Goal: Information Seeking & Learning: Learn about a topic

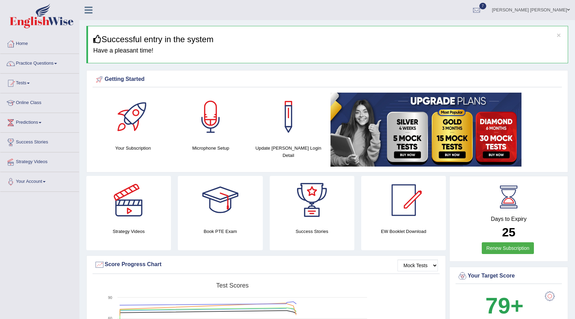
click at [43, 64] on link "Practice Questions" at bounding box center [39, 62] width 79 height 17
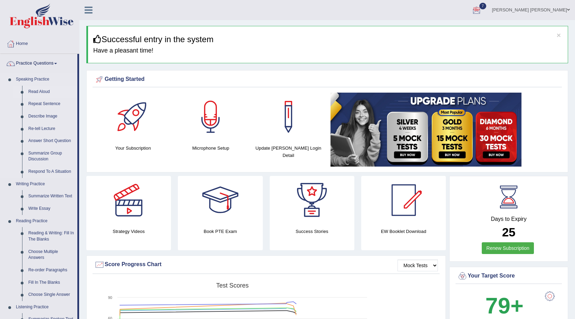
click at [44, 91] on link "Read Aloud" at bounding box center [51, 92] width 52 height 12
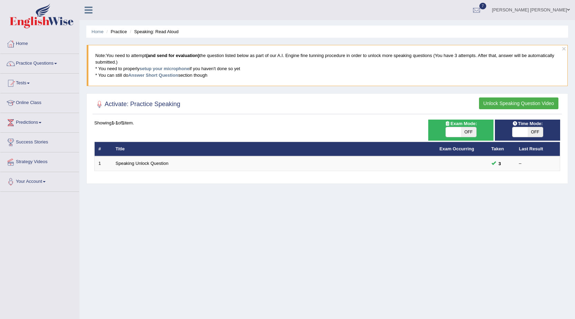
click at [468, 136] on span "OFF" at bounding box center [468, 132] width 15 height 10
checkbox input "true"
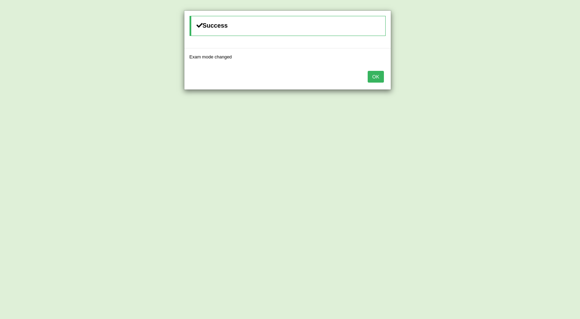
click at [380, 77] on button "OK" at bounding box center [376, 77] width 16 height 12
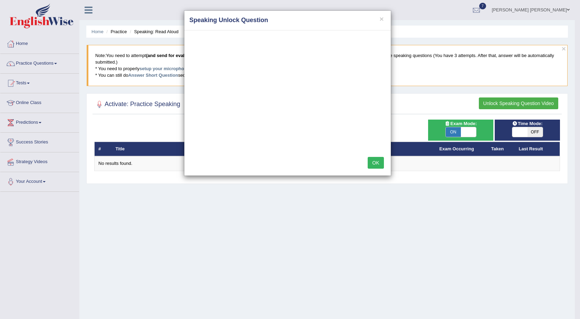
click at [377, 159] on button "OK" at bounding box center [376, 163] width 16 height 12
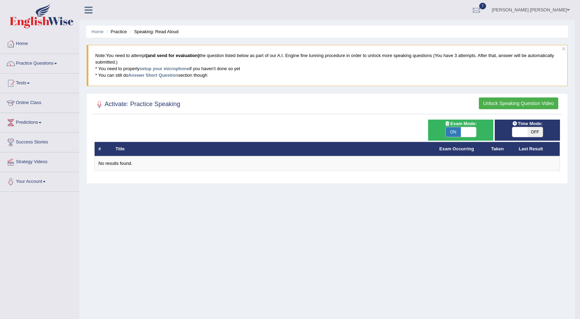
click at [376, 162] on div "No results found." at bounding box center [327, 163] width 458 height 7
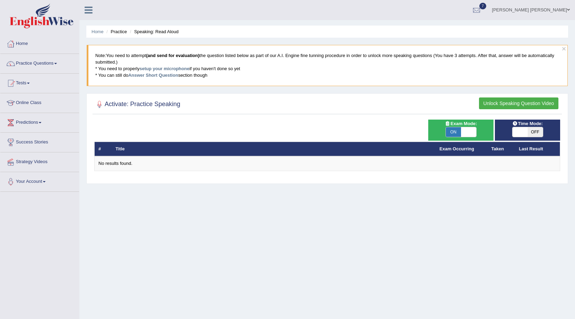
click at [461, 132] on span at bounding box center [468, 132] width 15 height 10
checkbox input "false"
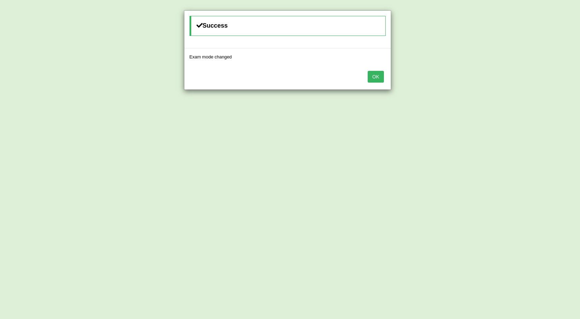
click at [371, 79] on button "OK" at bounding box center [376, 77] width 16 height 12
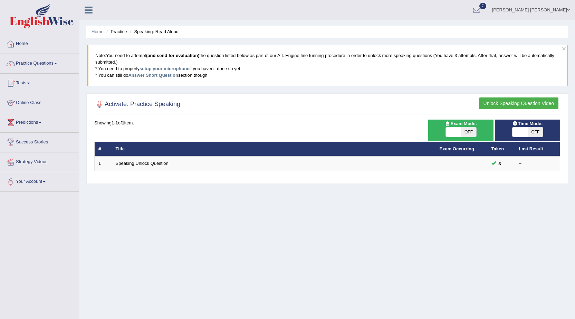
click at [529, 107] on button "Unlock Speaking Question Video" at bounding box center [518, 103] width 79 height 12
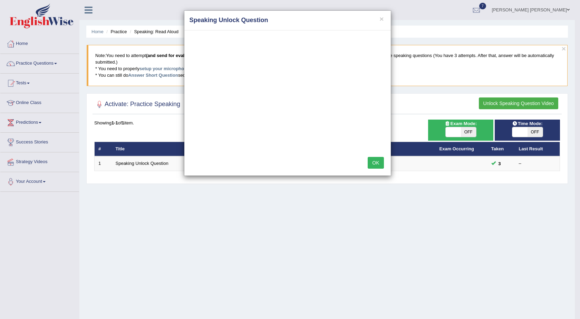
click at [373, 160] on button "OK" at bounding box center [376, 163] width 16 height 12
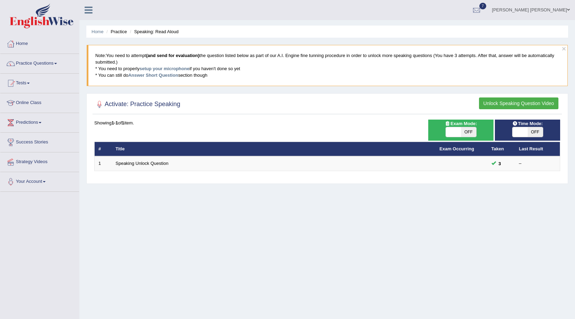
click at [531, 99] on button "Unlock Speaking Question Video" at bounding box center [518, 103] width 79 height 12
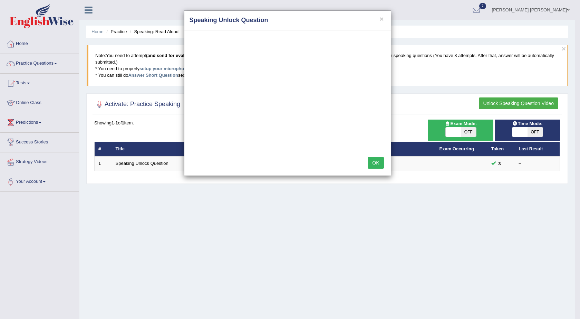
click at [378, 164] on button "OK" at bounding box center [376, 163] width 16 height 12
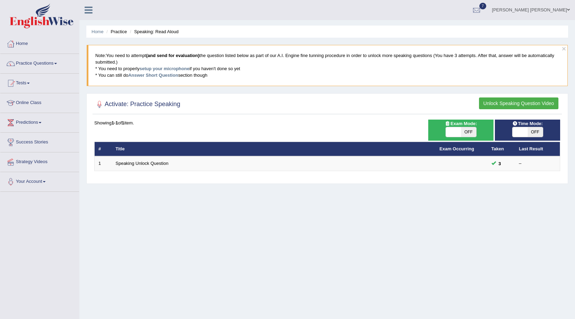
click at [438, 220] on div "Home Practice Speaking: Read Aloud × Note: You need to attempt (and send for ev…" at bounding box center [327, 172] width 496 height 345
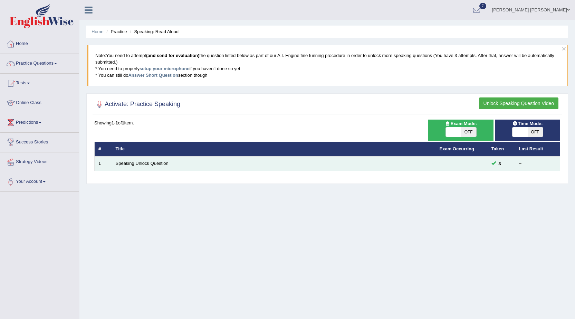
click at [137, 160] on td "Speaking Unlock Question" at bounding box center [274, 163] width 324 height 15
click at [132, 166] on td "Speaking Unlock Question" at bounding box center [274, 163] width 324 height 15
click at [137, 164] on link "Speaking Unlock Question" at bounding box center [142, 163] width 53 height 5
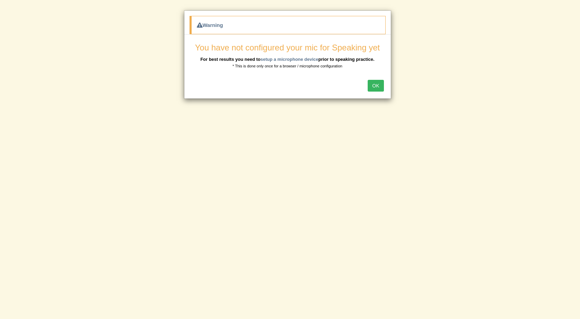
click at [377, 86] on button "OK" at bounding box center [376, 86] width 16 height 12
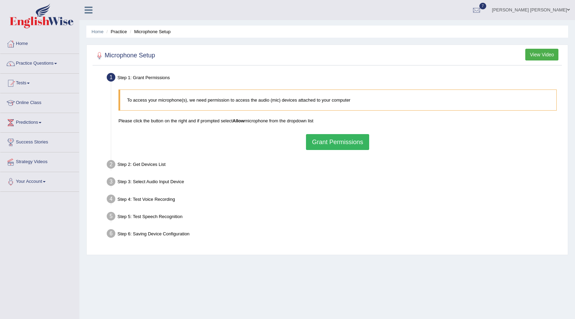
click at [351, 137] on button "Grant Permissions" at bounding box center [337, 142] width 63 height 16
click at [351, 140] on div "To access your microphone(s), we need permission to access the audio (mic) devi…" at bounding box center [337, 119] width 445 height 67
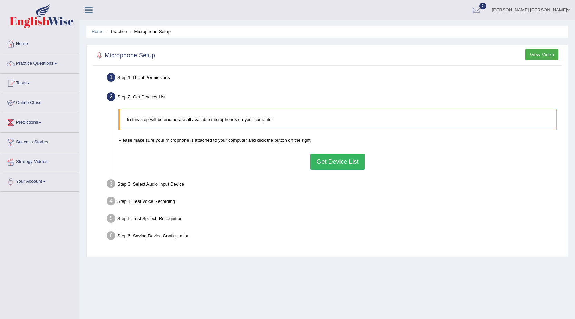
click at [341, 169] on button "Get Device List" at bounding box center [338, 162] width 54 height 16
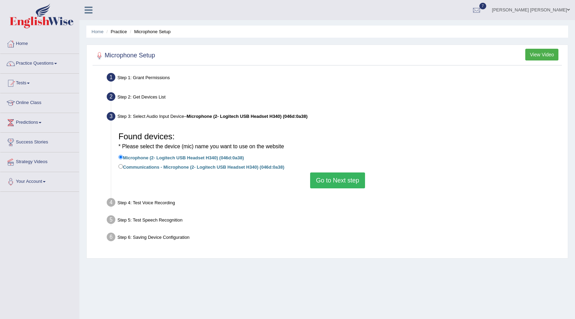
click at [534, 54] on button "View Video" at bounding box center [541, 55] width 33 height 12
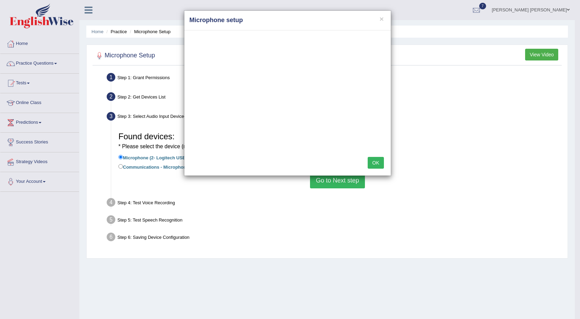
click at [378, 157] on button "OK" at bounding box center [376, 163] width 16 height 12
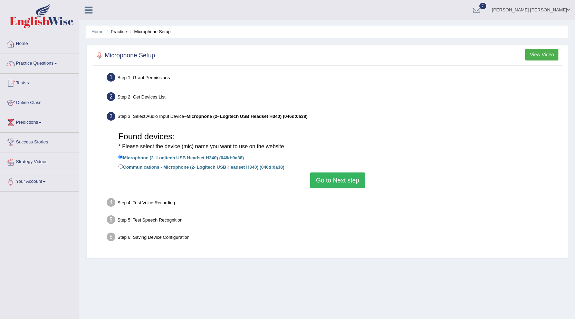
click at [234, 168] on label "Communications - Microphone (2- Logitech USB Headset H340) (046d:0a38)" at bounding box center [201, 167] width 166 height 8
click at [123, 168] on input "Communications - Microphone (2- Logitech USB Headset H340) (046d:0a38)" at bounding box center [120, 166] width 4 height 4
radio input "true"
click at [348, 184] on button "Go to Next step" at bounding box center [337, 180] width 55 height 16
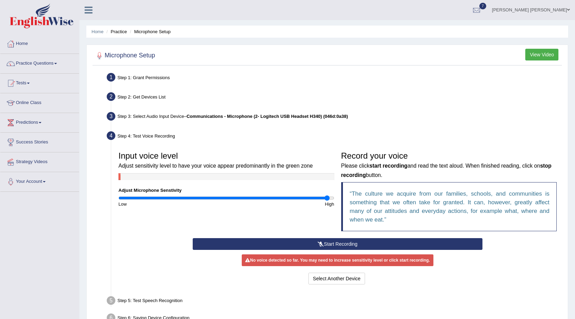
drag, startPoint x: 224, startPoint y: 199, endPoint x: 328, endPoint y: 204, distance: 103.4
click at [328, 201] on input "range" at bounding box center [226, 198] width 216 height 6
drag, startPoint x: 328, startPoint y: 198, endPoint x: 282, endPoint y: 198, distance: 46.0
type input "1.54"
click at [282, 198] on input "range" at bounding box center [226, 198] width 216 height 6
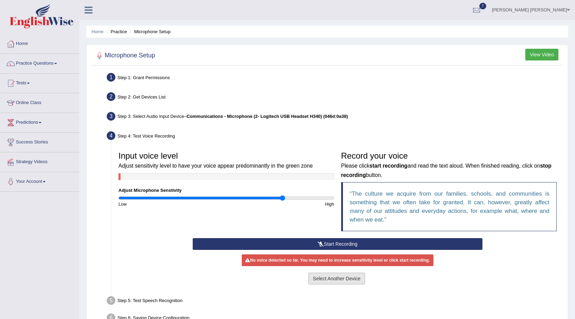
click at [331, 276] on button "Select Another Device" at bounding box center [337, 279] width 57 height 12
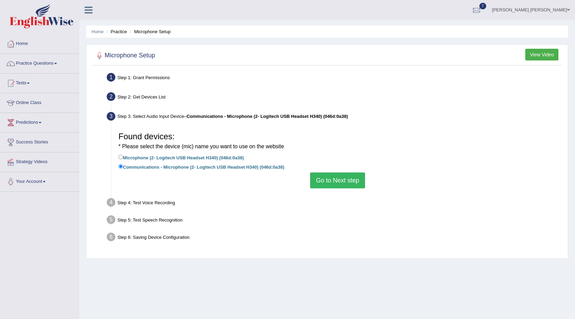
click at [188, 158] on label "Microphone (2- Logitech USB Headset H340) (046d:0a38)" at bounding box center [180, 157] width 125 height 8
click at [123, 158] on input "Microphone (2- Logitech USB Headset H340) (046d:0a38)" at bounding box center [120, 157] width 4 height 4
radio input "true"
click at [346, 179] on button "Go to Next step" at bounding box center [337, 180] width 55 height 16
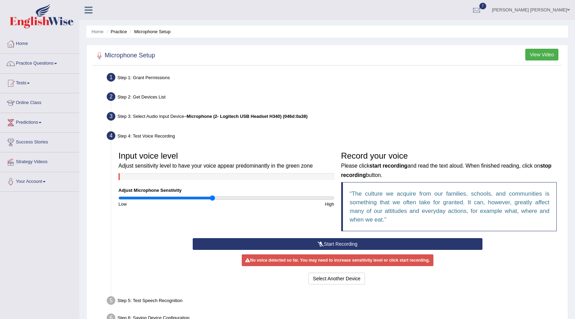
drag, startPoint x: 278, startPoint y: 198, endPoint x: 212, endPoint y: 194, distance: 66.1
click at [212, 195] on input "range" at bounding box center [226, 198] width 216 height 6
click at [350, 242] on button "Start Recording" at bounding box center [338, 244] width 290 height 12
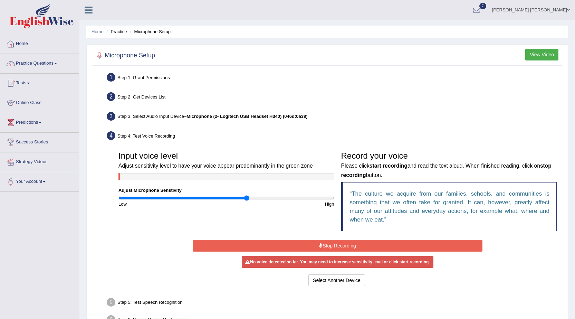
drag, startPoint x: 212, startPoint y: 197, endPoint x: 246, endPoint y: 199, distance: 34.6
click at [246, 199] on input "range" at bounding box center [226, 198] width 216 height 6
drag, startPoint x: 246, startPoint y: 198, endPoint x: 231, endPoint y: 196, distance: 15.0
type input "1.06"
click at [231, 196] on input "range" at bounding box center [226, 198] width 216 height 6
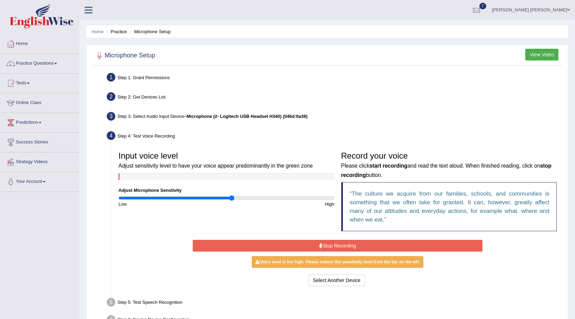
click at [341, 250] on button "Stop Recording" at bounding box center [338, 246] width 290 height 12
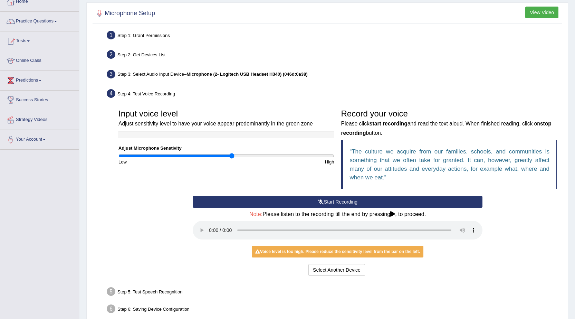
scroll to position [76, 0]
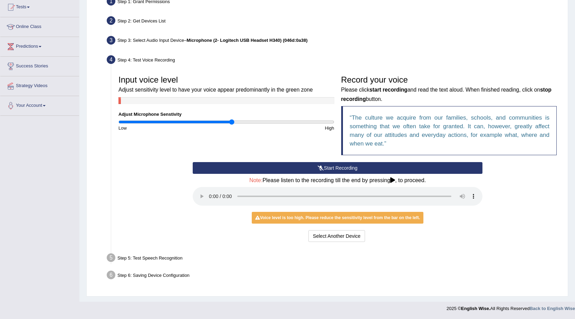
click at [485, 239] on div "Start Recording Stop Recording Note: Please listen to the recording till the en…" at bounding box center [337, 203] width 297 height 82
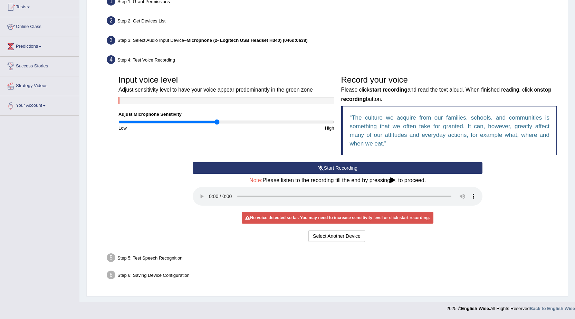
click at [217, 122] on input "range" at bounding box center [226, 122] width 216 height 6
drag, startPoint x: 195, startPoint y: 120, endPoint x: 203, endPoint y: 124, distance: 8.8
type input "0.72"
click at [195, 120] on input "range" at bounding box center [226, 122] width 216 height 6
click at [335, 241] on button "Select Another Device" at bounding box center [337, 236] width 57 height 12
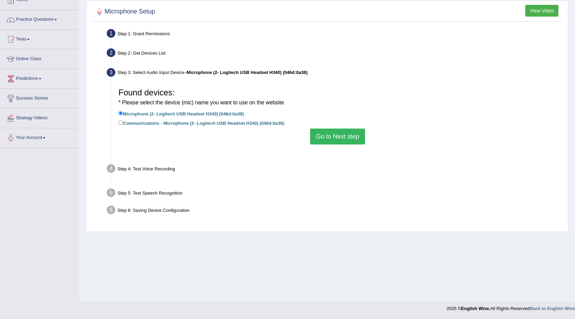
scroll to position [44, 0]
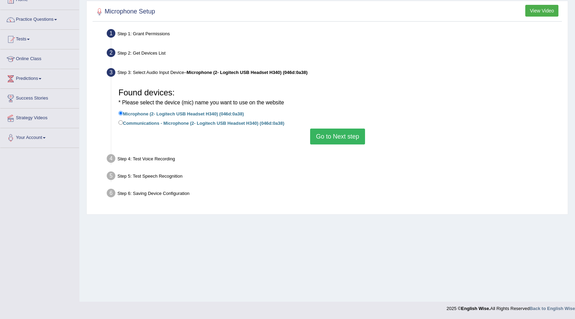
click at [323, 136] on button "Go to Next step" at bounding box center [337, 137] width 55 height 16
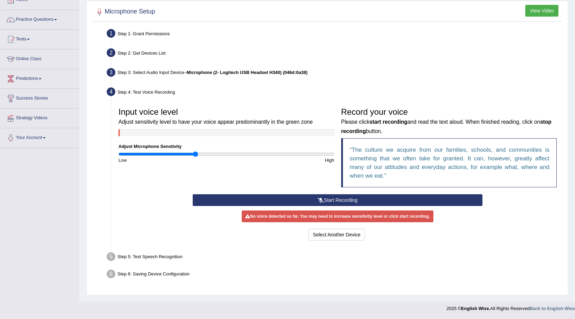
click at [364, 202] on button "Start Recording" at bounding box center [338, 200] width 290 height 12
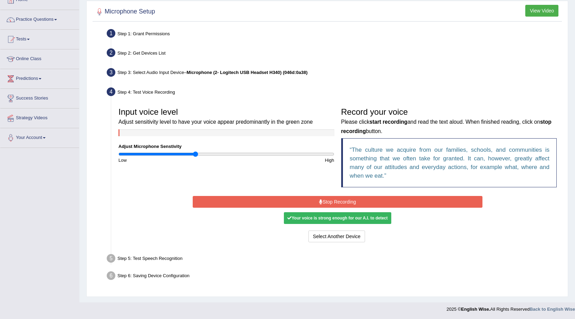
click at [355, 203] on button "Stop Recording" at bounding box center [338, 202] width 290 height 12
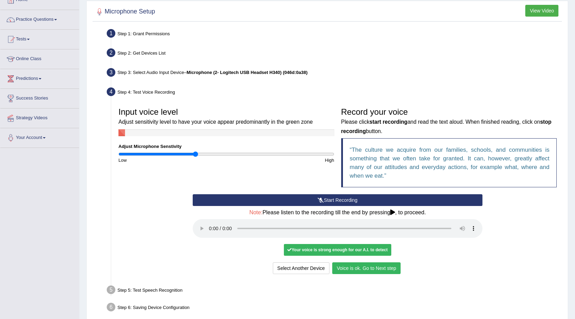
click at [373, 270] on button "Voice is ok. Go to Next step" at bounding box center [366, 268] width 68 height 12
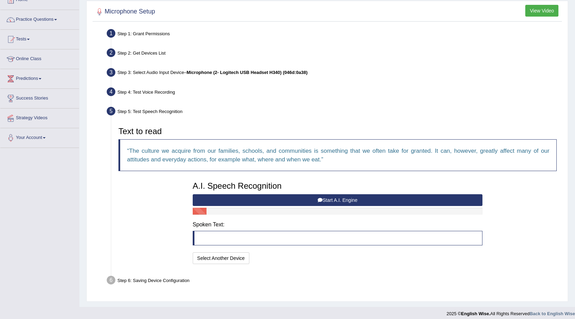
click at [342, 203] on button "Start A.I. Engine" at bounding box center [338, 200] width 290 height 12
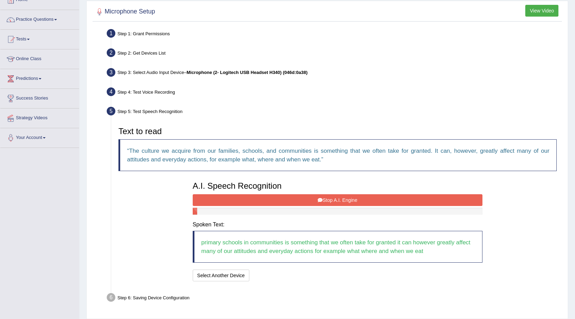
click at [342, 203] on button "Stop A.I. Engine" at bounding box center [338, 200] width 290 height 12
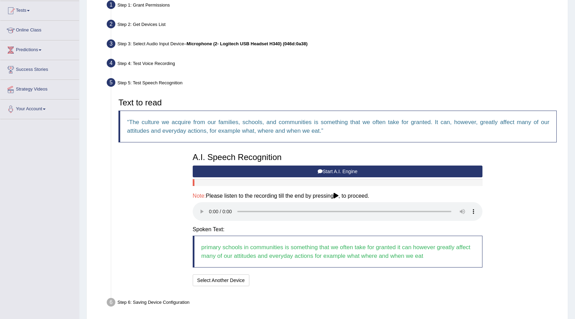
scroll to position [100, 0]
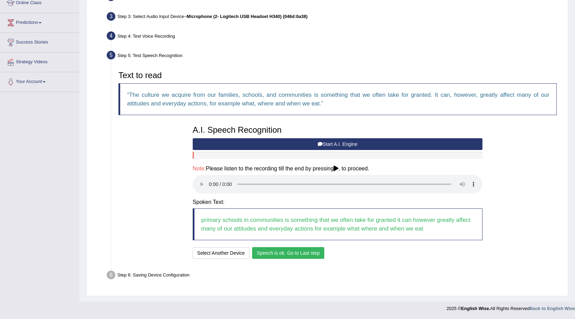
click at [286, 253] on button "Speech is ok. Go to Last step" at bounding box center [288, 253] width 72 height 12
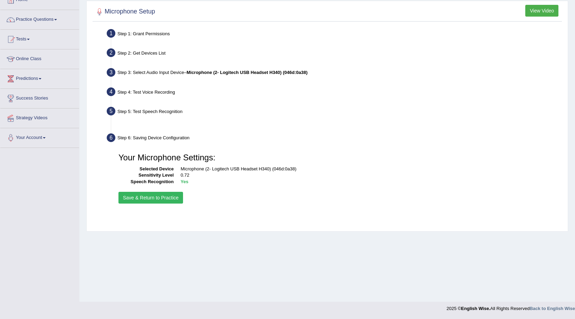
scroll to position [44, 0]
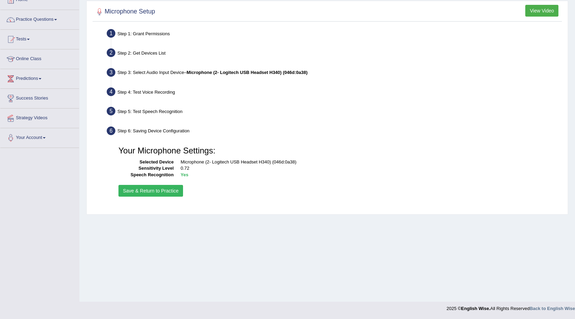
click at [172, 193] on button "Save & Return to Practice" at bounding box center [150, 191] width 65 height 12
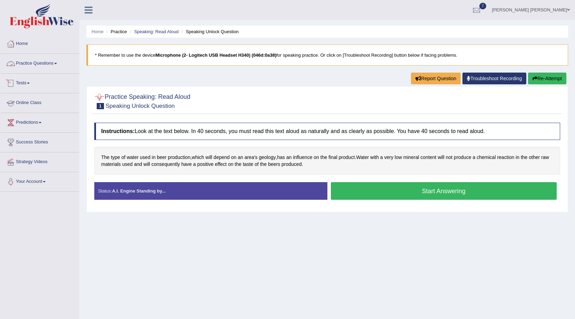
click at [41, 62] on link "Practice Questions" at bounding box center [39, 62] width 79 height 17
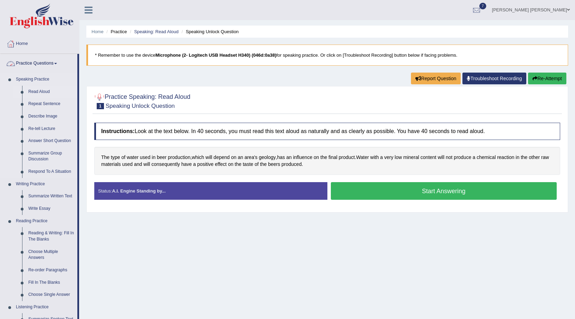
click at [40, 91] on link "Read Aloud" at bounding box center [51, 92] width 52 height 12
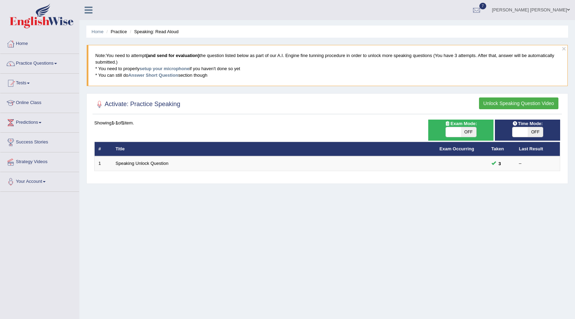
click at [469, 130] on span "OFF" at bounding box center [468, 132] width 15 height 10
checkbox input "true"
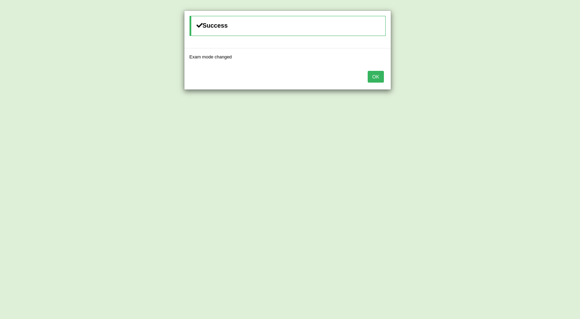
click at [379, 78] on button "OK" at bounding box center [376, 77] width 16 height 12
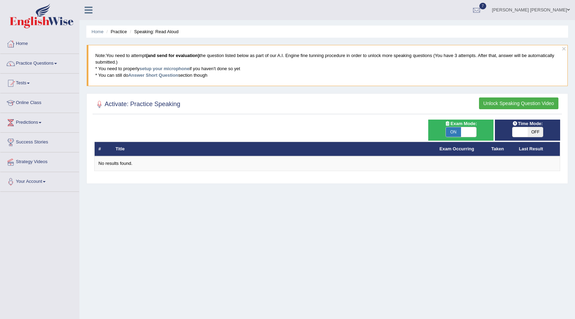
click at [526, 130] on span at bounding box center [520, 132] width 15 height 10
checkbox input "true"
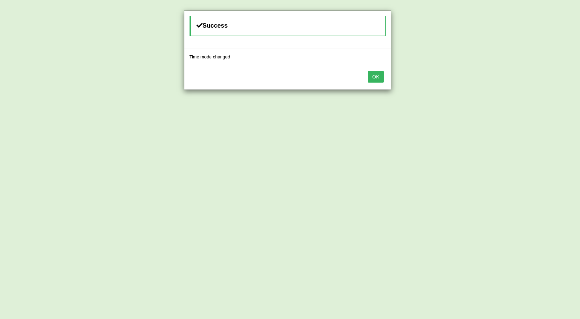
click at [373, 77] on button "OK" at bounding box center [376, 77] width 16 height 12
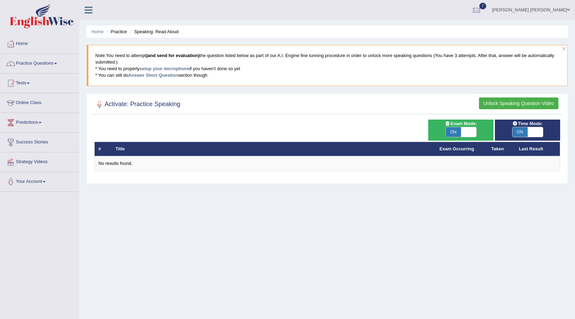
click at [453, 133] on span "ON" at bounding box center [453, 132] width 15 height 10
checkbox input "false"
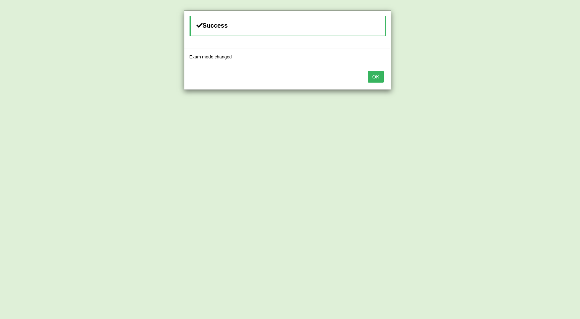
click at [370, 74] on button "OK" at bounding box center [376, 77] width 16 height 12
click at [382, 77] on button "OK" at bounding box center [376, 77] width 16 height 12
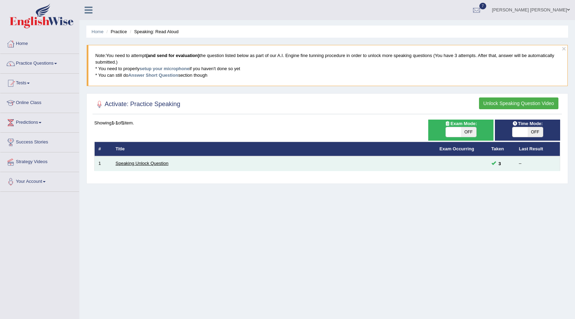
click at [141, 163] on link "Speaking Unlock Question" at bounding box center [142, 163] width 53 height 5
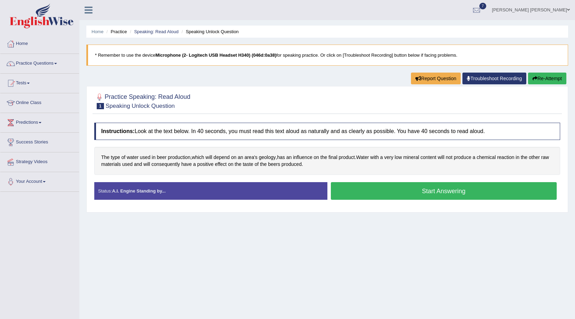
click at [416, 185] on button "Start Answering" at bounding box center [444, 191] width 226 height 18
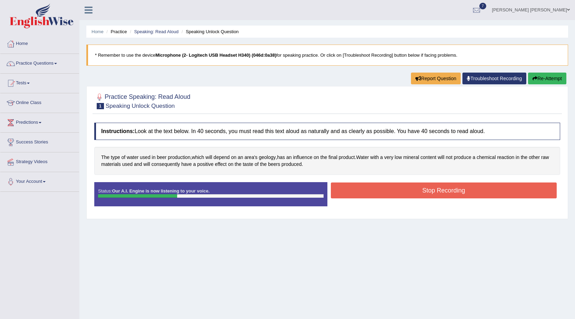
click at [405, 187] on button "Stop Recording" at bounding box center [444, 190] width 226 height 16
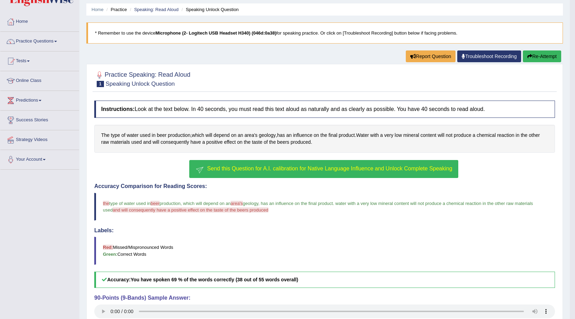
scroll to position [69, 0]
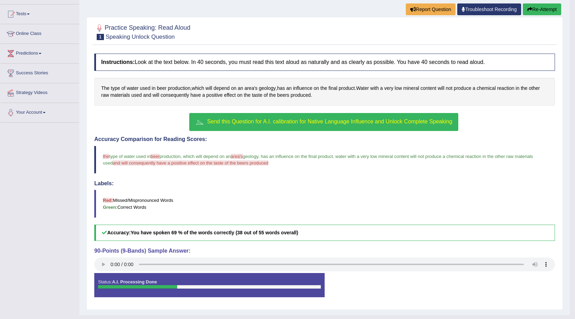
click at [280, 122] on span "Send this Question for A.I. calibration for Native Language Influence and Unloc…" at bounding box center [329, 121] width 245 height 6
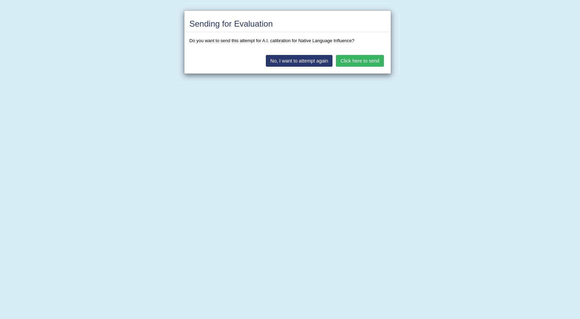
click at [364, 60] on button "Click here to send" at bounding box center [360, 61] width 48 height 12
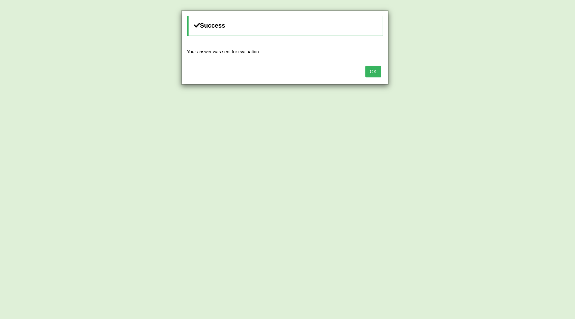
click at [371, 72] on button "OK" at bounding box center [374, 72] width 16 height 12
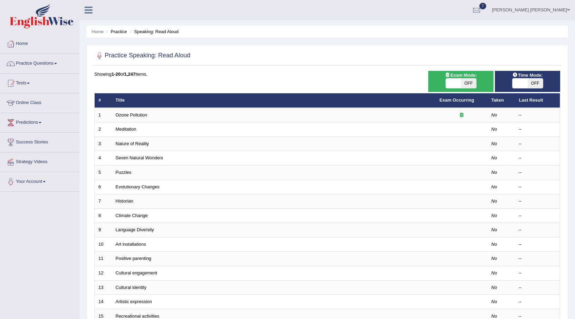
click at [470, 85] on span "OFF" at bounding box center [468, 83] width 15 height 10
checkbox input "true"
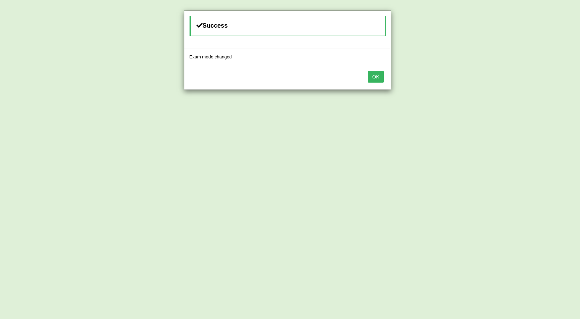
click at [375, 74] on button "OK" at bounding box center [376, 77] width 16 height 12
click at [373, 78] on button "OK" at bounding box center [376, 77] width 16 height 12
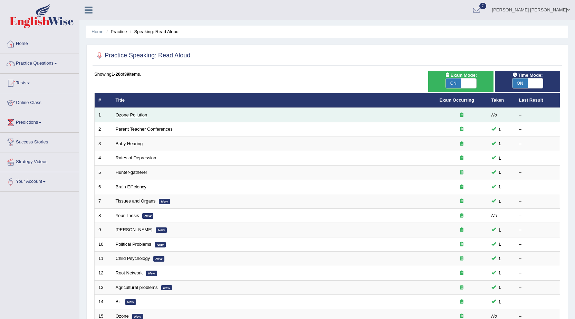
click at [141, 115] on link "Ozone Pollution" at bounding box center [132, 114] width 32 height 5
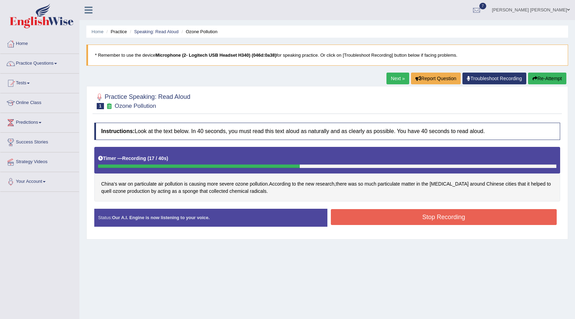
click at [454, 220] on button "Stop Recording" at bounding box center [444, 217] width 226 height 16
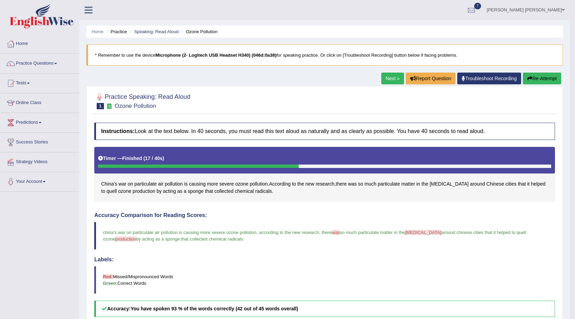
click at [394, 76] on link "Next »" at bounding box center [392, 79] width 23 height 12
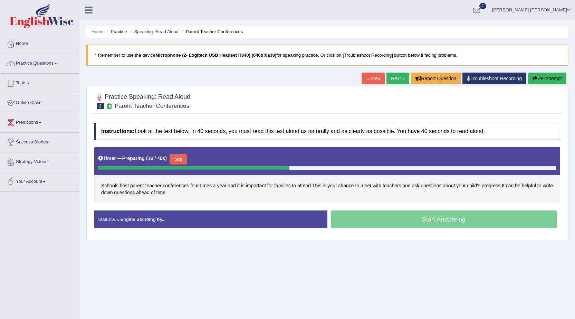
click at [180, 161] on button "Skip" at bounding box center [178, 159] width 17 height 10
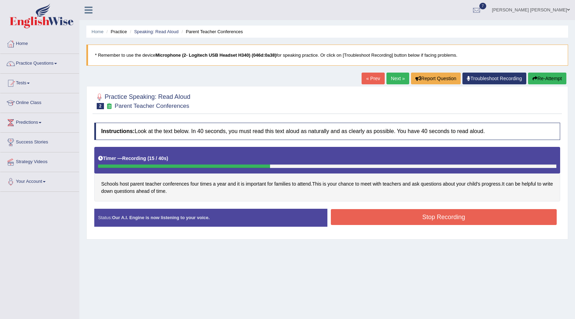
click at [436, 219] on button "Stop Recording" at bounding box center [444, 217] width 226 height 16
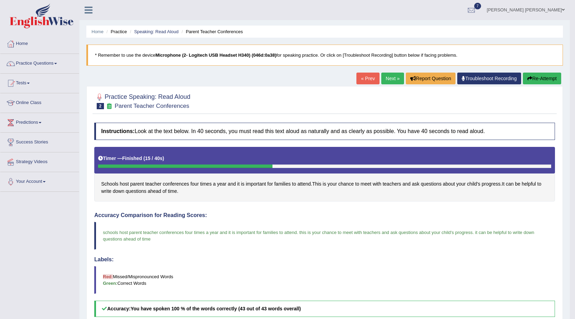
click at [390, 82] on link "Next »" at bounding box center [392, 79] width 23 height 12
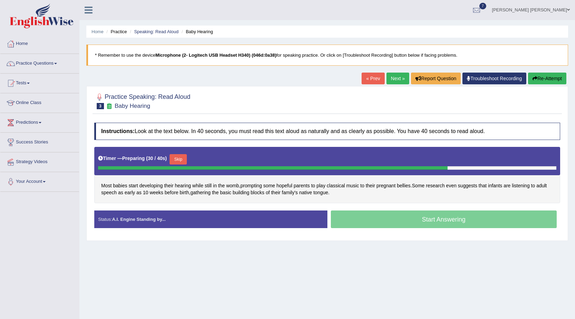
click at [182, 161] on button "Skip" at bounding box center [178, 159] width 17 height 10
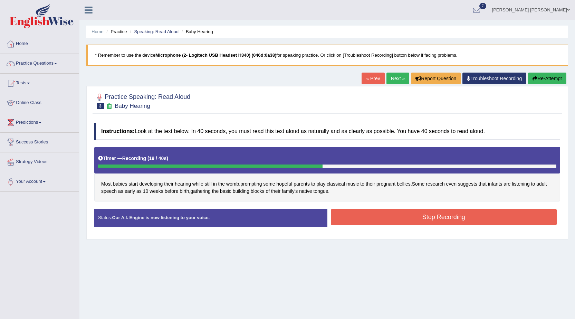
click at [420, 214] on button "Stop Recording" at bounding box center [444, 217] width 226 height 16
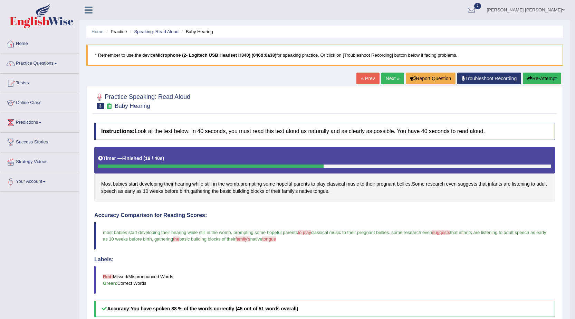
click at [384, 76] on link "Next »" at bounding box center [392, 79] width 23 height 12
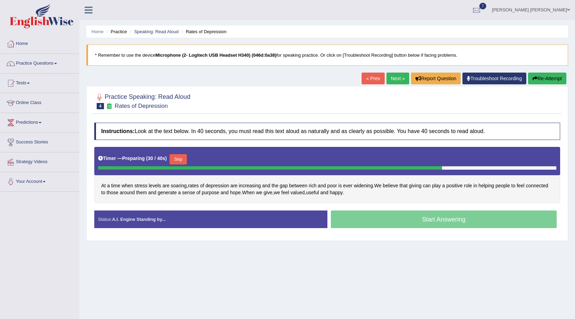
click at [183, 154] on button "Skip" at bounding box center [178, 159] width 17 height 10
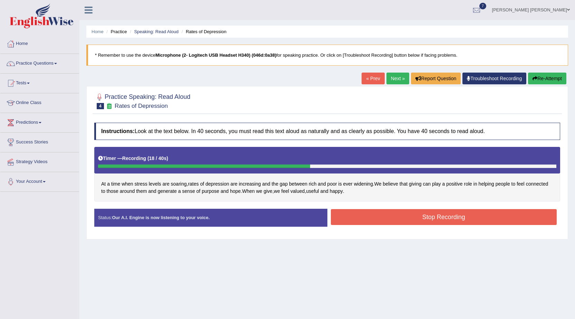
click at [396, 213] on button "Stop Recording" at bounding box center [444, 217] width 226 height 16
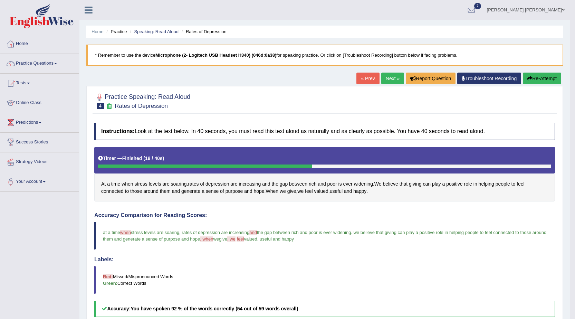
click at [391, 78] on link "Next »" at bounding box center [392, 79] width 23 height 12
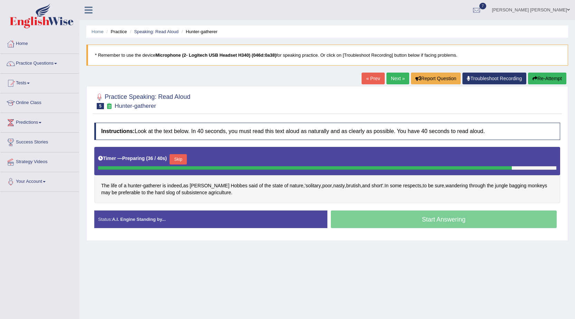
click at [183, 161] on button "Skip" at bounding box center [178, 159] width 17 height 10
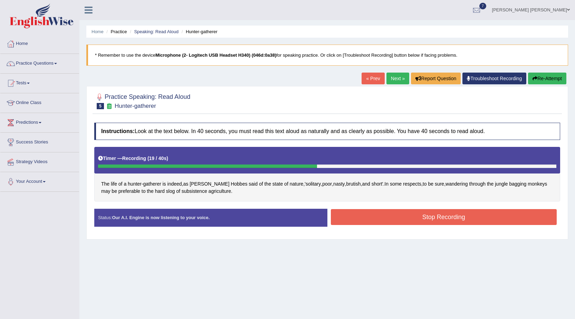
click at [482, 217] on button "Stop Recording" at bounding box center [444, 217] width 226 height 16
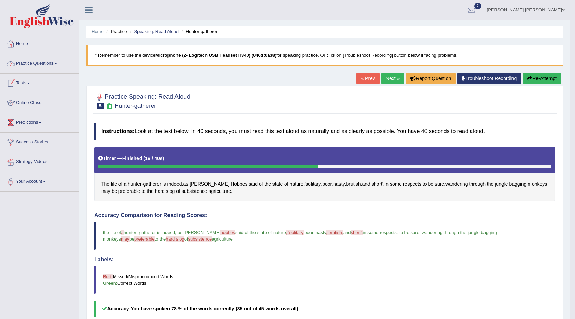
click at [48, 64] on link "Practice Questions" at bounding box center [39, 62] width 79 height 17
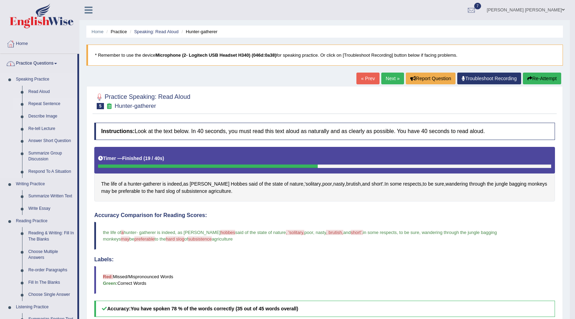
click at [51, 102] on link "Repeat Sentence" at bounding box center [51, 104] width 52 height 12
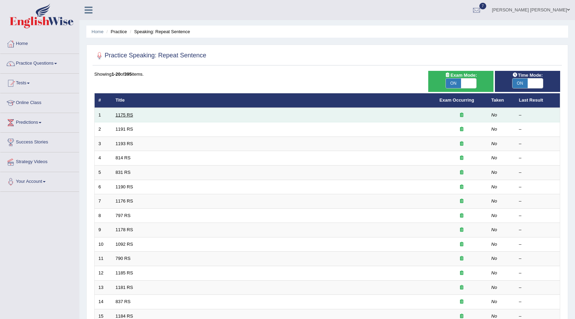
click at [125, 114] on link "1175 RS" at bounding box center [125, 114] width 18 height 5
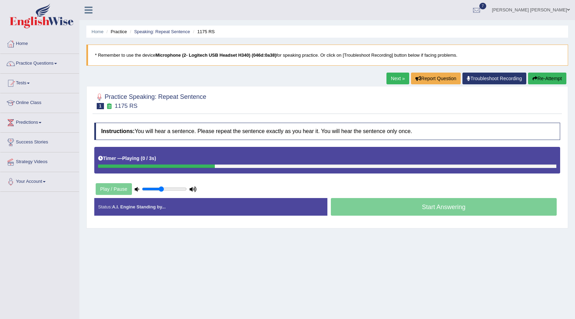
click at [161, 188] on input "range" at bounding box center [164, 189] width 45 height 6
type input "0.55"
click at [167, 190] on input "range" at bounding box center [164, 189] width 45 height 6
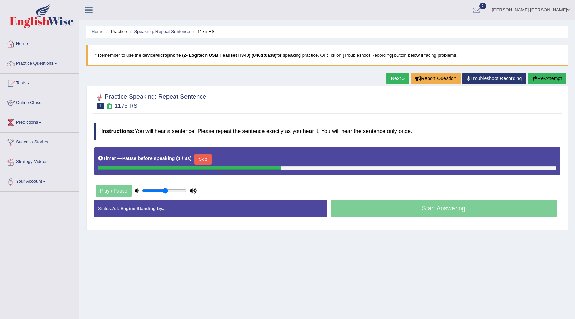
click at [207, 161] on button "Skip" at bounding box center [202, 159] width 17 height 10
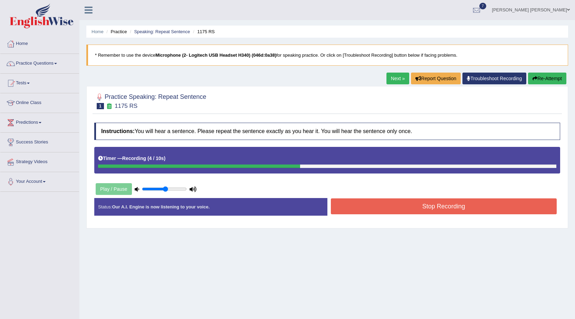
click at [392, 203] on button "Stop Recording" at bounding box center [444, 206] width 226 height 16
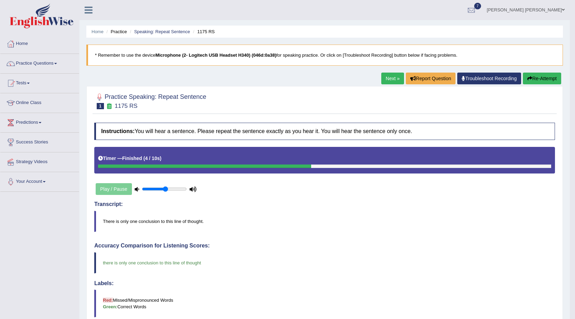
click at [390, 77] on link "Next »" at bounding box center [392, 79] width 23 height 12
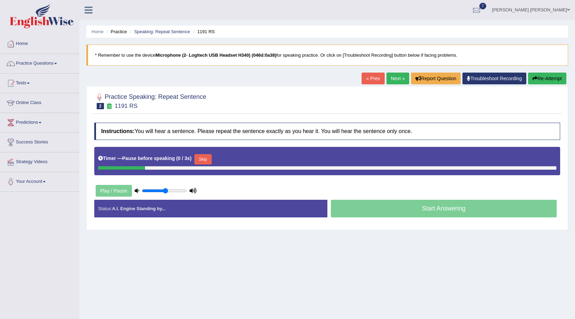
click at [209, 155] on button "Skip" at bounding box center [202, 159] width 17 height 10
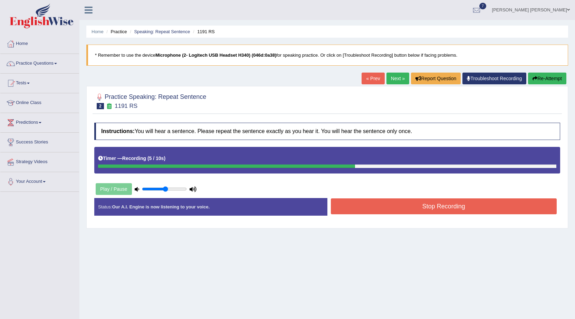
click at [424, 202] on button "Stop Recording" at bounding box center [444, 206] width 226 height 16
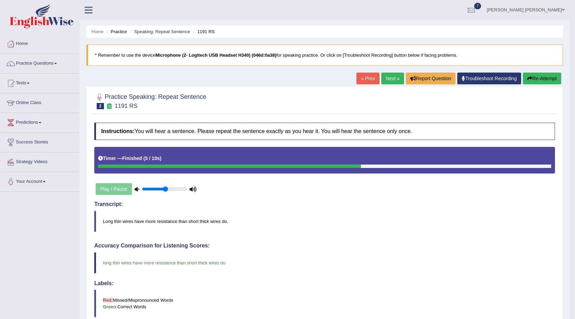
click at [387, 80] on link "Next »" at bounding box center [392, 79] width 23 height 12
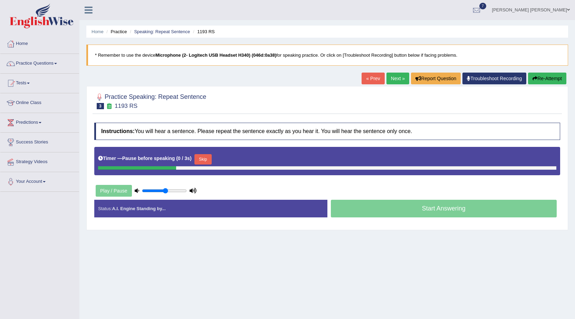
click at [206, 160] on button "Skip" at bounding box center [202, 159] width 17 height 10
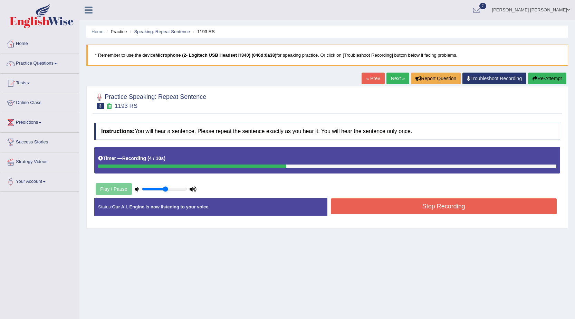
click at [406, 209] on button "Stop Recording" at bounding box center [444, 206] width 226 height 16
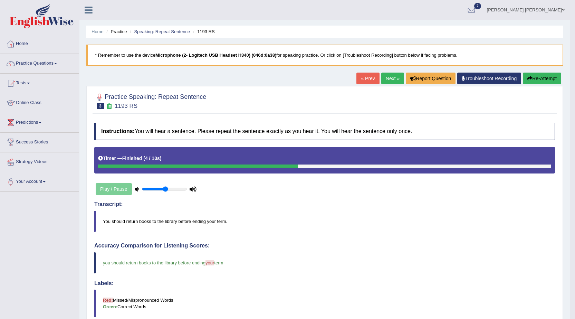
click at [387, 78] on link "Next »" at bounding box center [392, 79] width 23 height 12
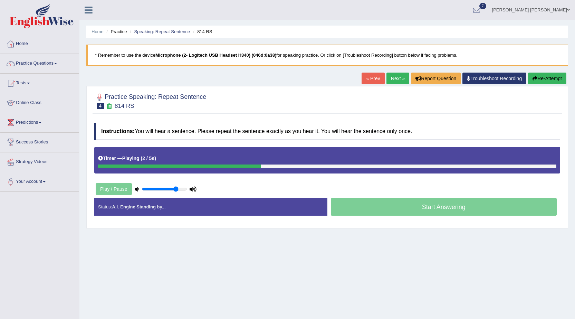
type input "0.8"
click at [176, 187] on input "range" at bounding box center [164, 189] width 45 height 6
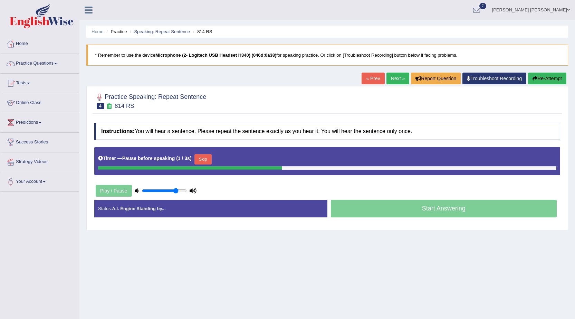
click at [205, 160] on button "Skip" at bounding box center [202, 159] width 17 height 10
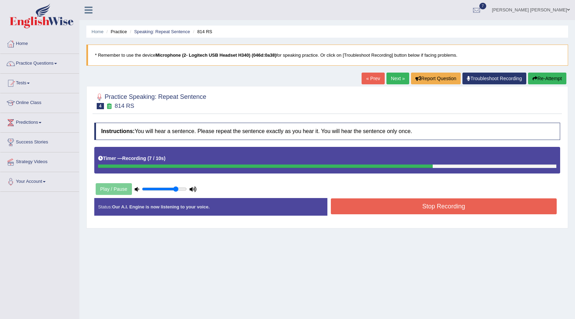
click at [407, 198] on div "Start Answering" at bounding box center [444, 198] width 233 height 0
click at [399, 204] on button "Stop Recording" at bounding box center [444, 206] width 226 height 16
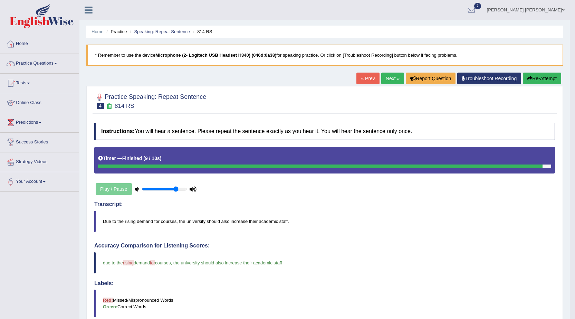
click at [388, 80] on link "Next »" at bounding box center [392, 79] width 23 height 12
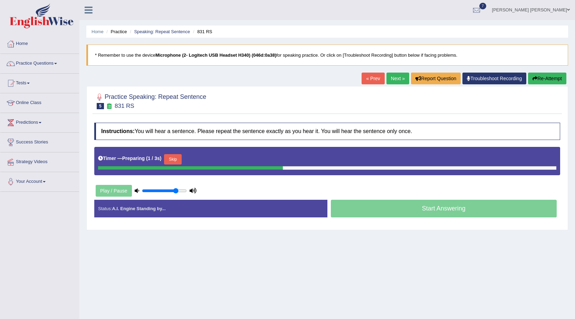
click at [179, 162] on button "Skip" at bounding box center [172, 159] width 17 height 10
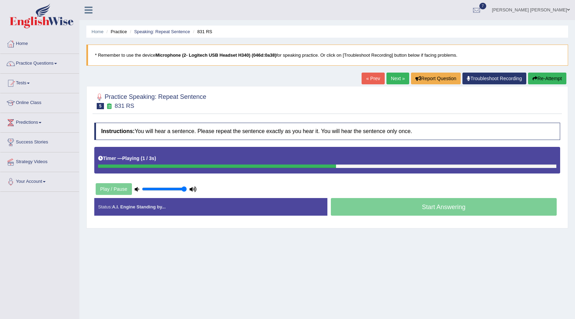
type input "1"
click at [184, 190] on input "range" at bounding box center [164, 189] width 45 height 6
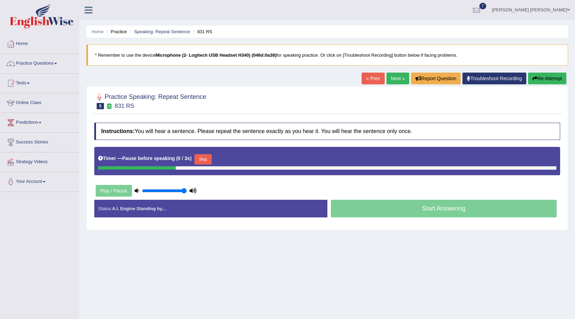
click at [208, 160] on button "Skip" at bounding box center [202, 159] width 17 height 10
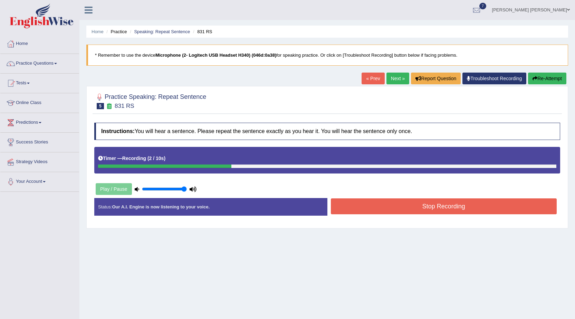
click at [421, 206] on button "Stop Recording" at bounding box center [444, 206] width 226 height 16
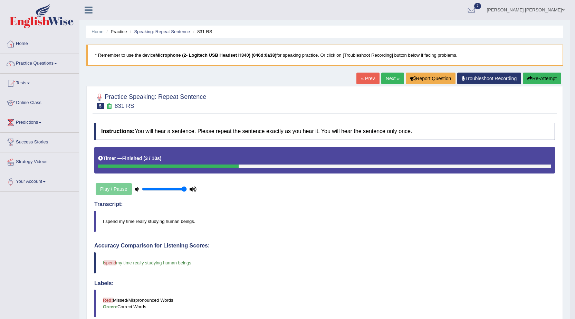
click at [392, 80] on link "Next »" at bounding box center [392, 79] width 23 height 12
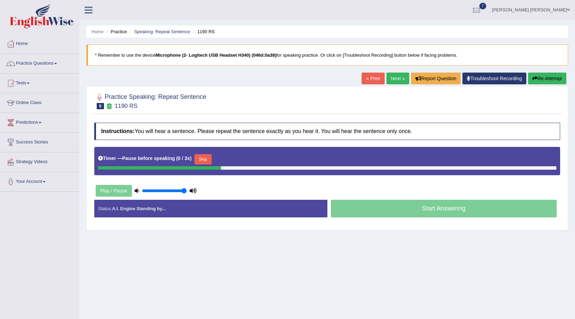
click at [203, 155] on button "Skip" at bounding box center [202, 159] width 17 height 10
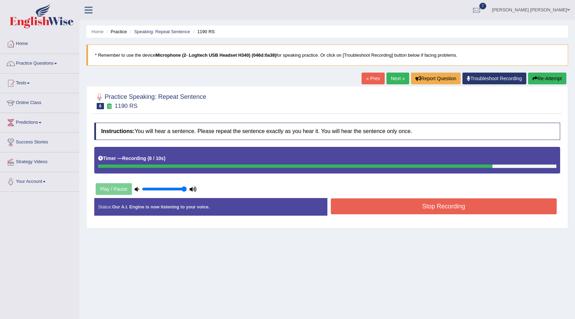
click at [409, 199] on button "Stop Recording" at bounding box center [444, 206] width 226 height 16
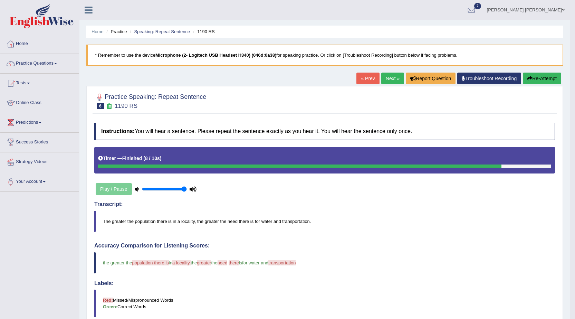
click at [529, 78] on icon "button" at bounding box center [530, 78] width 5 height 5
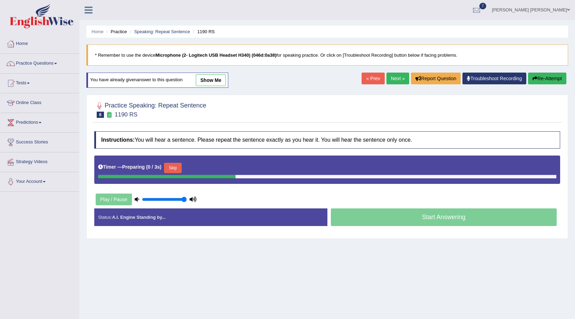
click at [181, 163] on button "Skip" at bounding box center [172, 168] width 17 height 10
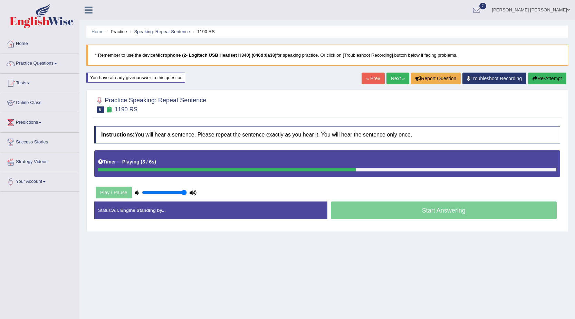
drag, startPoint x: 183, startPoint y: 193, endPoint x: 203, endPoint y: 194, distance: 20.0
click at [187, 194] on input "range" at bounding box center [164, 193] width 45 height 6
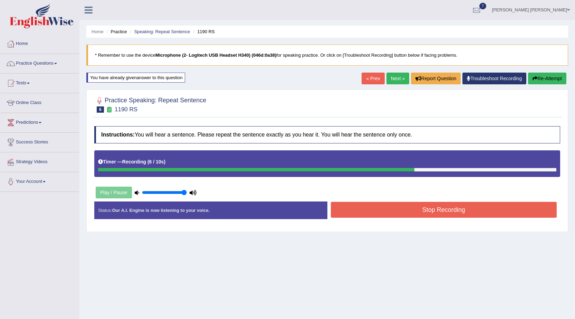
click at [430, 210] on button "Stop Recording" at bounding box center [444, 210] width 226 height 16
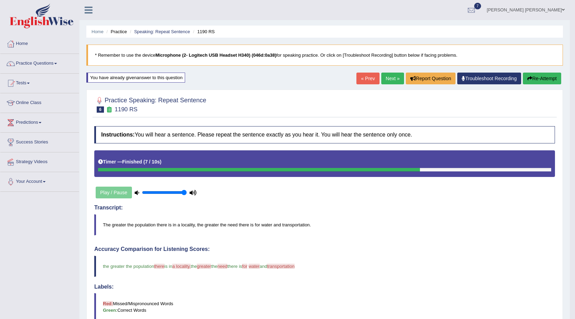
click at [386, 76] on link "Next »" at bounding box center [392, 79] width 23 height 12
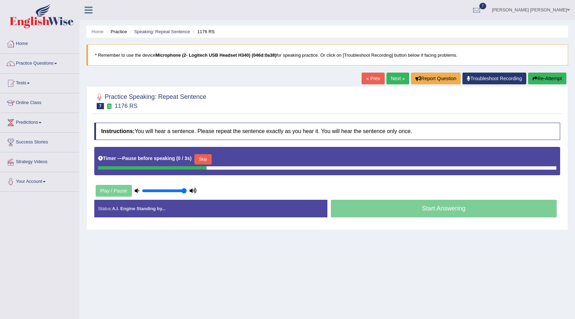
click at [210, 162] on button "Skip" at bounding box center [202, 159] width 17 height 10
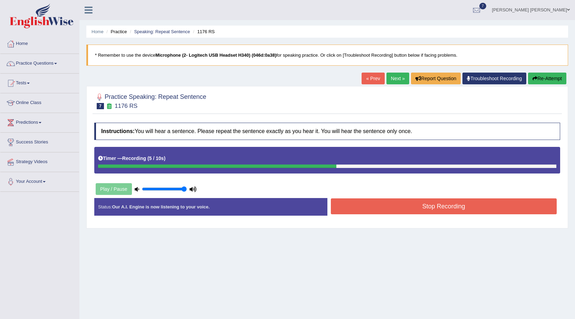
click at [383, 200] on button "Stop Recording" at bounding box center [444, 206] width 226 height 16
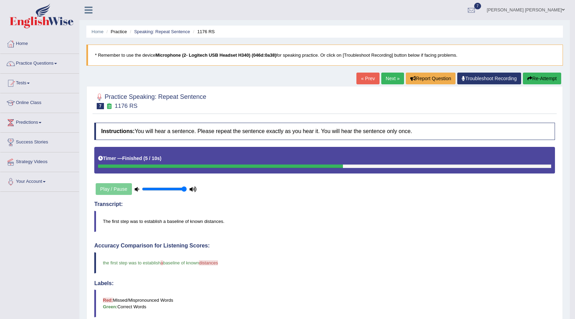
click at [390, 82] on link "Next »" at bounding box center [392, 79] width 23 height 12
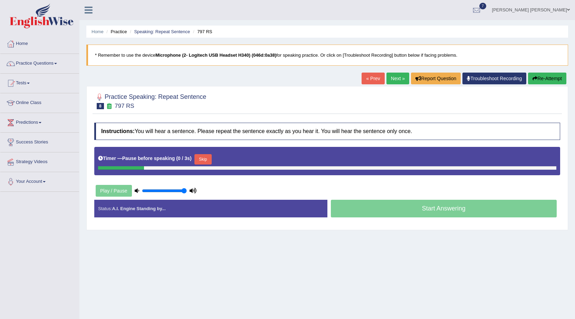
click at [205, 159] on button "Skip" at bounding box center [202, 159] width 17 height 10
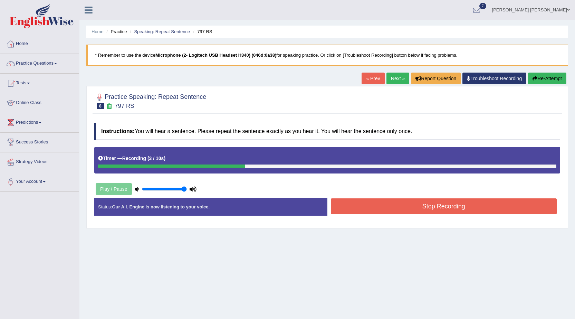
click at [421, 210] on button "Stop Recording" at bounding box center [444, 206] width 226 height 16
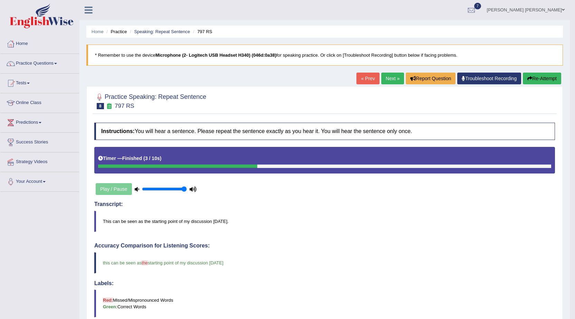
click at [387, 80] on link "Next »" at bounding box center [392, 79] width 23 height 12
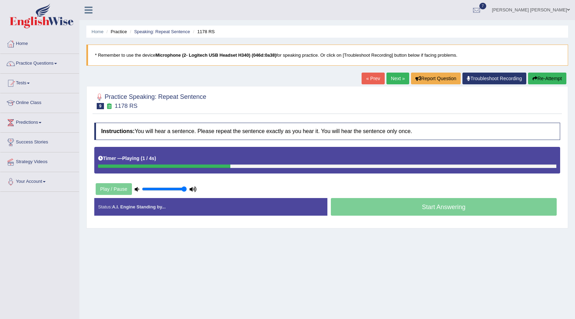
drag, startPoint x: 185, startPoint y: 189, endPoint x: 198, endPoint y: 189, distance: 12.4
click at [187, 189] on input "range" at bounding box center [164, 189] width 45 height 6
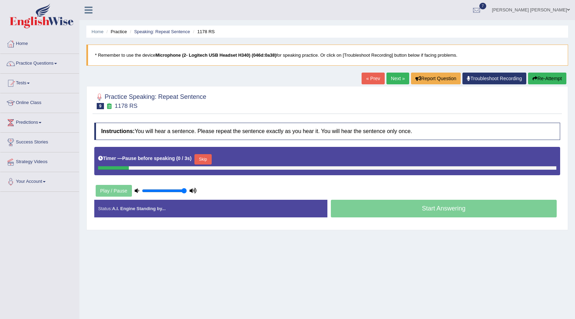
click at [201, 160] on button "Skip" at bounding box center [202, 159] width 17 height 10
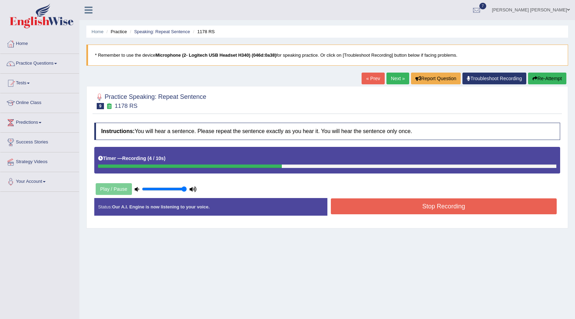
click at [401, 207] on button "Stop Recording" at bounding box center [444, 206] width 226 height 16
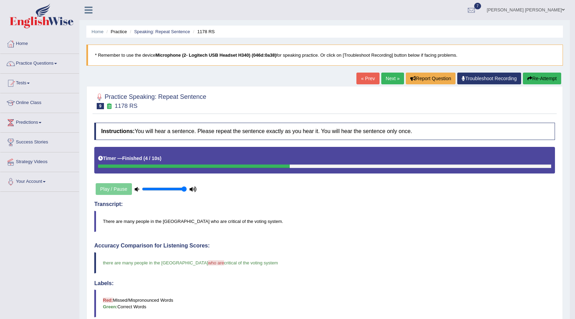
click at [387, 83] on link "Next »" at bounding box center [392, 79] width 23 height 12
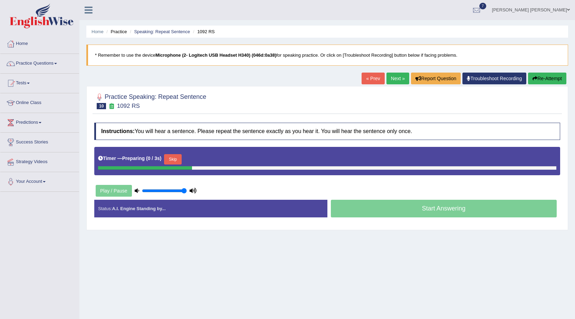
click at [173, 162] on button "Skip" at bounding box center [172, 159] width 17 height 10
click at [201, 160] on button "Skip" at bounding box center [202, 159] width 17 height 10
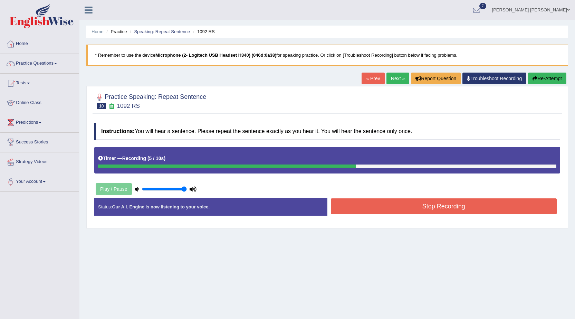
click at [402, 211] on button "Stop Recording" at bounding box center [444, 206] width 226 height 16
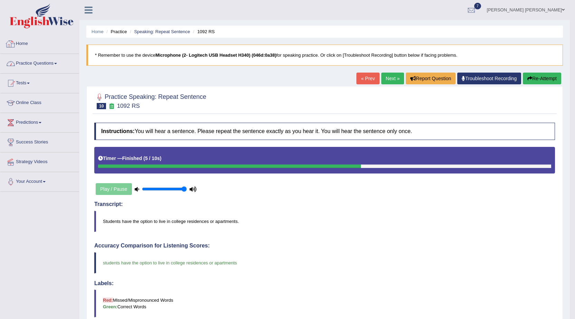
click at [46, 62] on link "Practice Questions" at bounding box center [39, 62] width 79 height 17
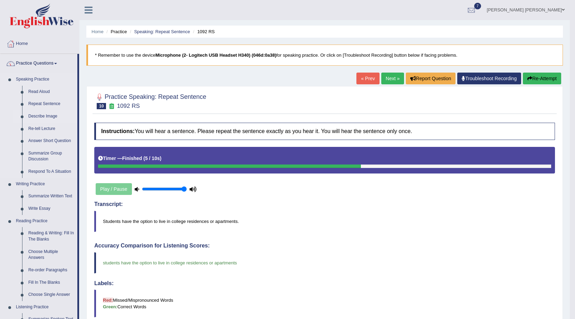
click at [42, 116] on link "Describe Image" at bounding box center [51, 116] width 52 height 12
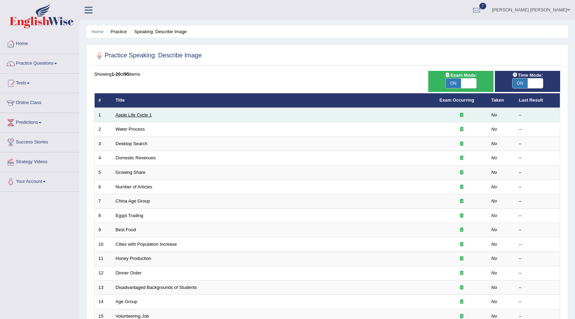
click at [139, 113] on link "Apple Life Cycle 1" at bounding box center [134, 114] width 36 height 5
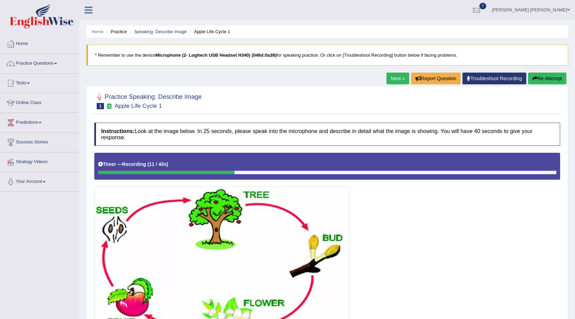
click at [397, 75] on link "Next »" at bounding box center [398, 79] width 23 height 12
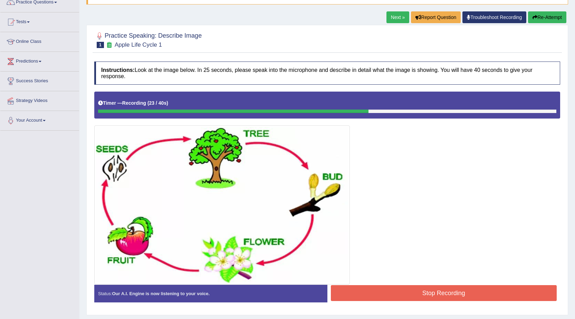
scroll to position [69, 0]
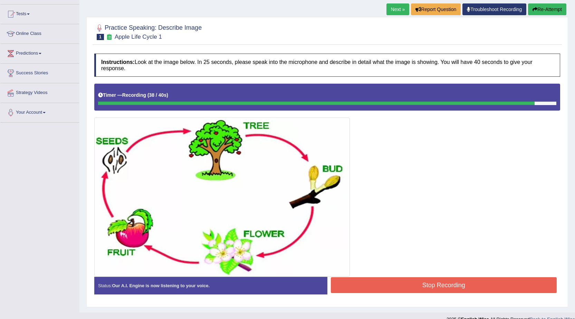
click at [469, 286] on button "Stop Recording" at bounding box center [444, 285] width 226 height 16
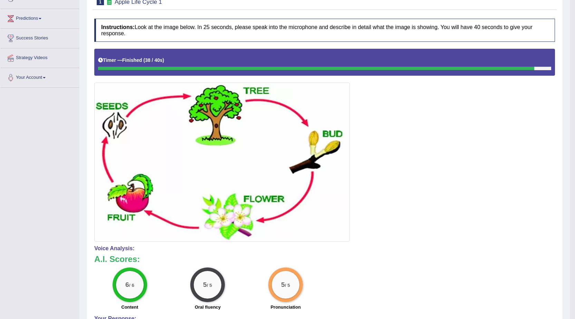
scroll to position [0, 0]
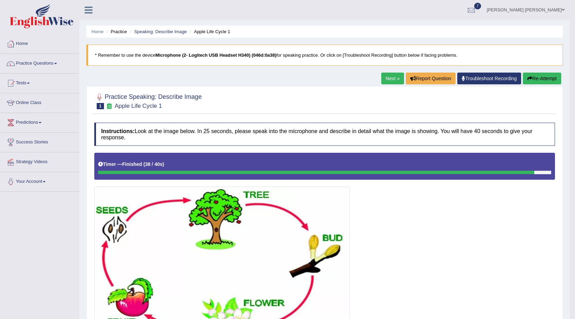
click at [391, 82] on link "Next »" at bounding box center [392, 79] width 23 height 12
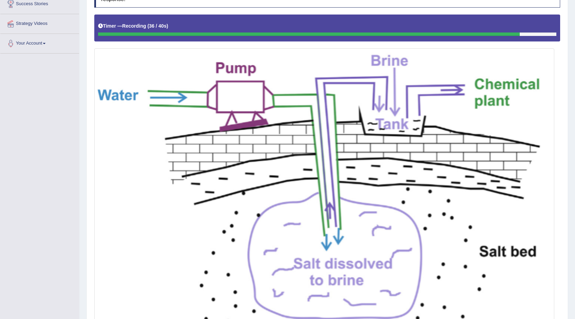
scroll to position [233, 0]
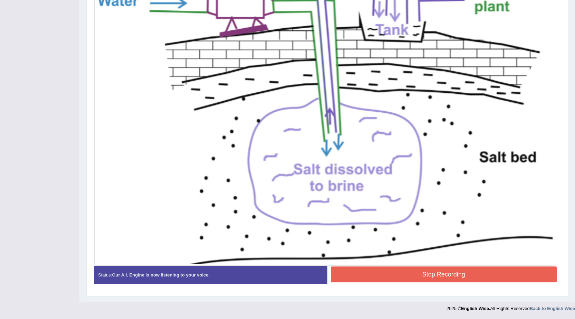
click at [465, 273] on button "Stop Recording" at bounding box center [444, 274] width 226 height 16
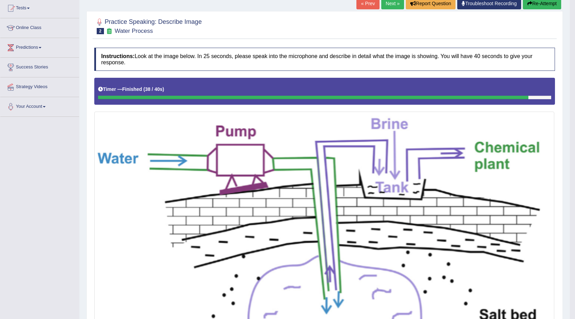
scroll to position [0, 0]
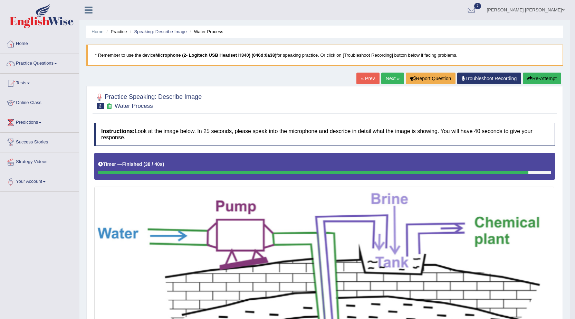
click at [392, 82] on link "Next »" at bounding box center [392, 79] width 23 height 12
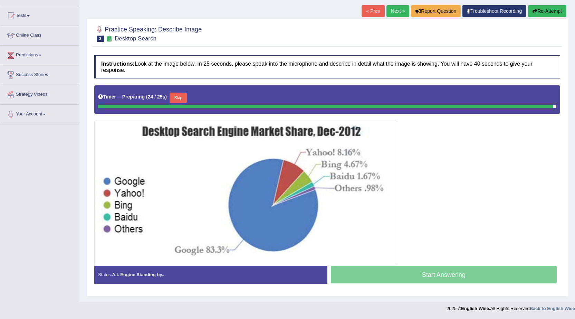
scroll to position [66, 0]
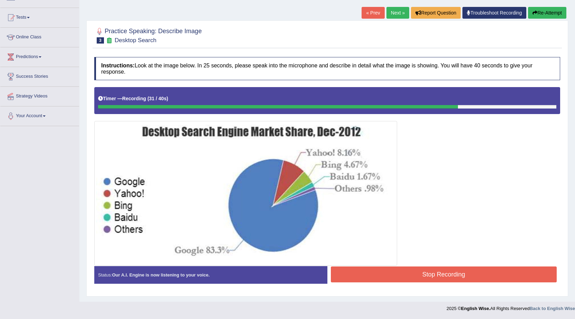
click at [467, 272] on button "Stop Recording" at bounding box center [444, 274] width 226 height 16
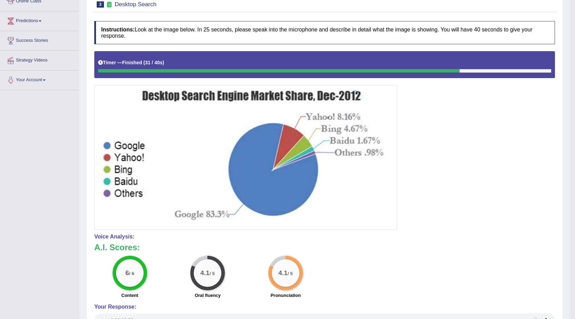
scroll to position [31, 0]
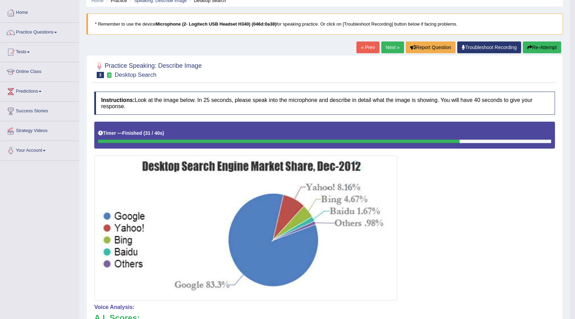
click at [392, 49] on link "Next »" at bounding box center [392, 47] width 23 height 12
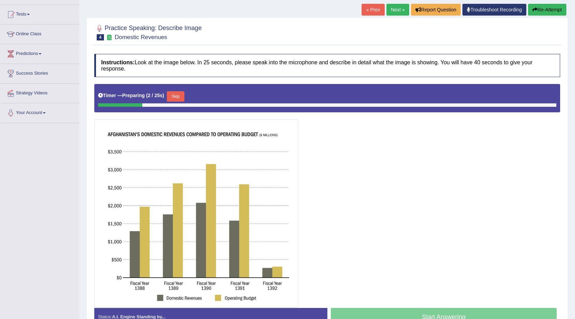
scroll to position [69, 0]
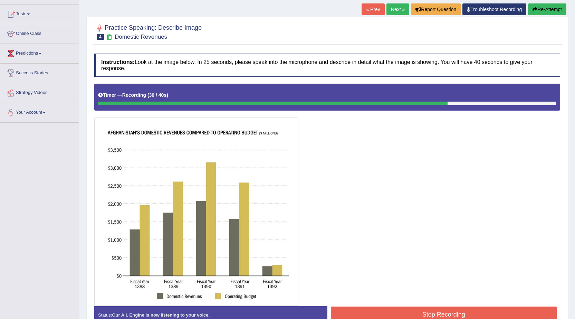
click at [415, 314] on button "Stop Recording" at bounding box center [444, 314] width 226 height 16
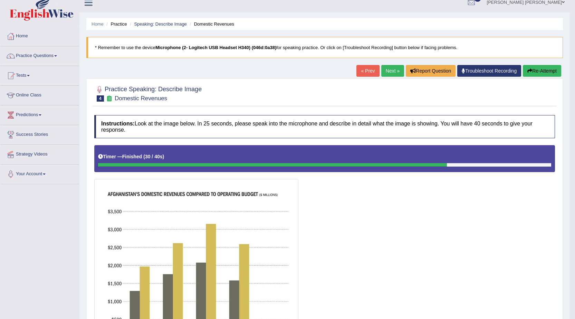
scroll to position [7, 0]
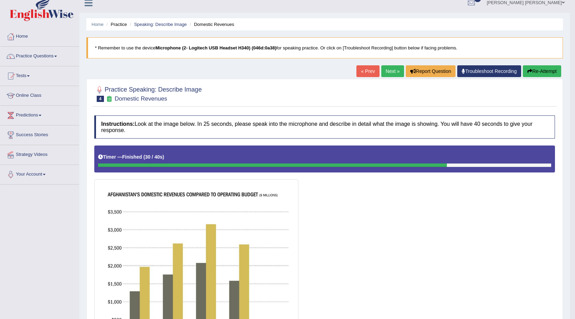
click at [392, 71] on link "Next »" at bounding box center [392, 71] width 23 height 12
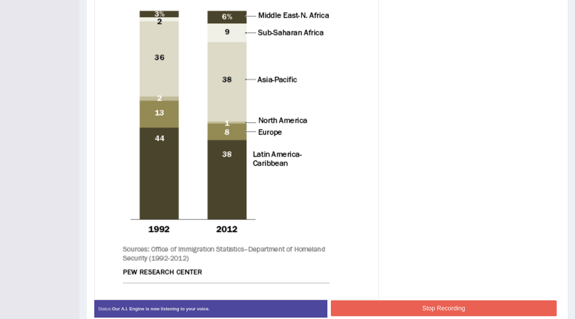
scroll to position [289, 0]
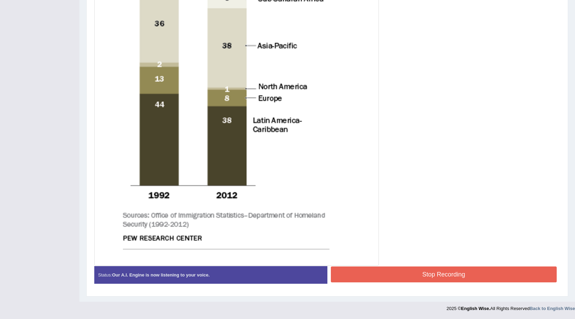
click at [421, 268] on button "Stop Recording" at bounding box center [444, 274] width 226 height 16
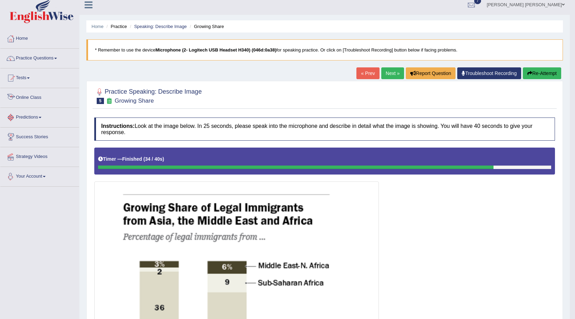
scroll to position [0, 0]
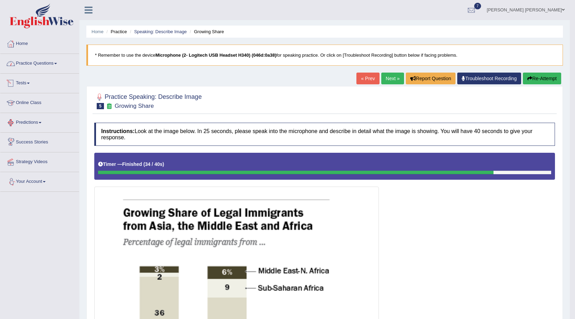
click at [41, 65] on link "Practice Questions" at bounding box center [39, 62] width 79 height 17
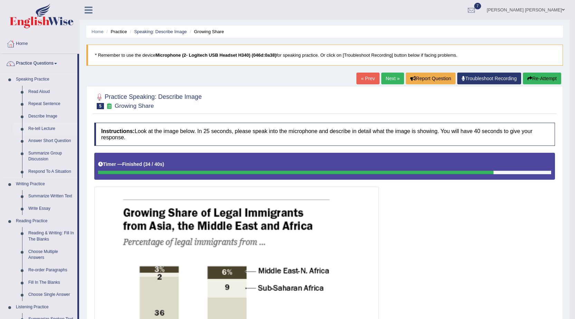
click at [46, 129] on link "Re-tell Lecture" at bounding box center [51, 129] width 52 height 12
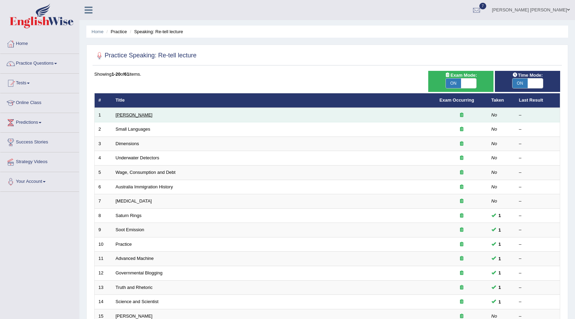
click at [134, 113] on link "[PERSON_NAME]" at bounding box center [134, 114] width 37 height 5
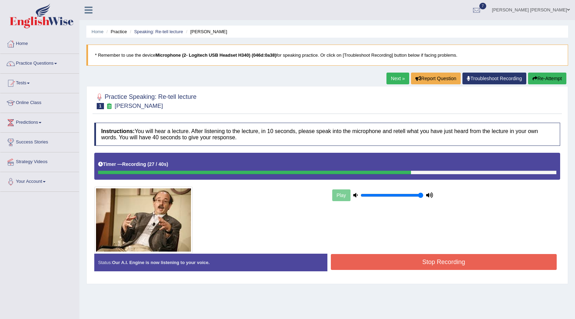
click at [438, 254] on button "Stop Recording" at bounding box center [444, 262] width 226 height 16
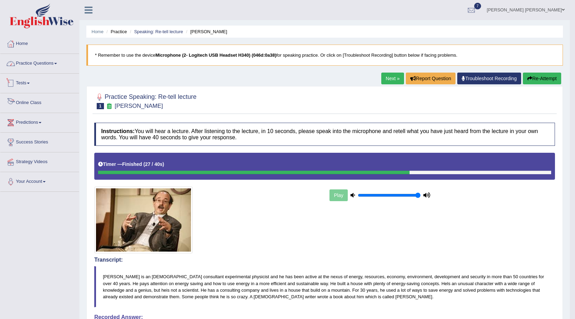
click at [37, 60] on link "Practice Questions" at bounding box center [39, 62] width 79 height 17
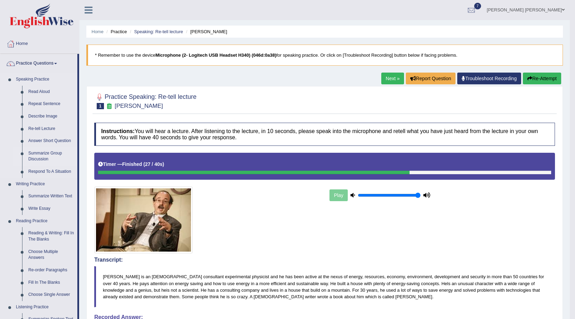
click at [48, 153] on link "Summarize Group Discussion" at bounding box center [51, 156] width 52 height 18
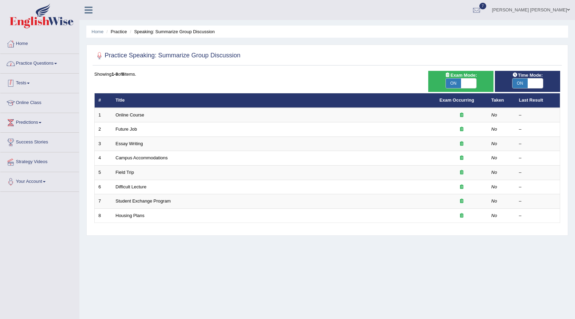
click at [38, 66] on link "Practice Questions" at bounding box center [39, 62] width 79 height 17
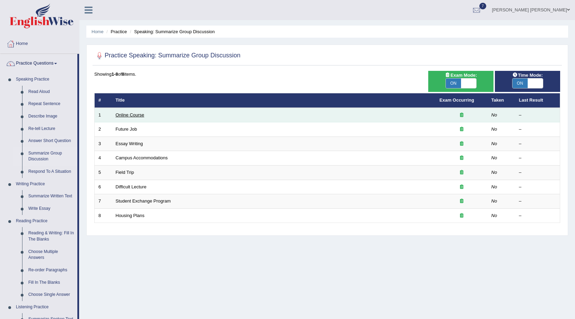
click at [137, 114] on link "Online Course" at bounding box center [130, 114] width 29 height 5
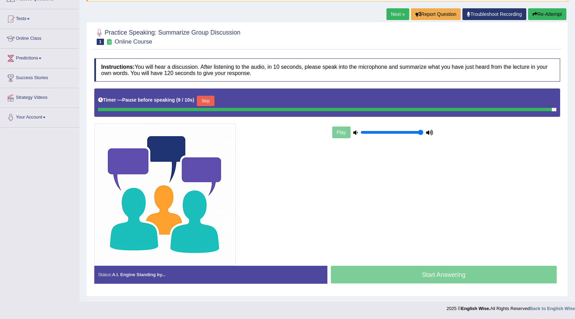
scroll to position [63, 0]
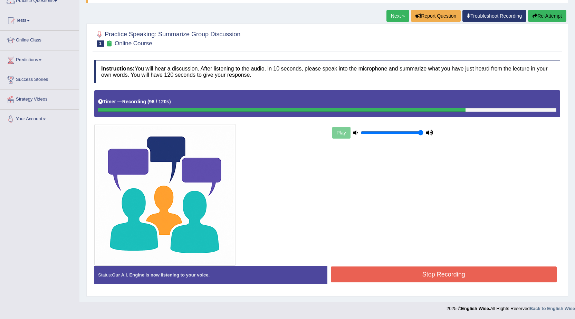
click at [461, 277] on button "Stop Recording" at bounding box center [444, 274] width 226 height 16
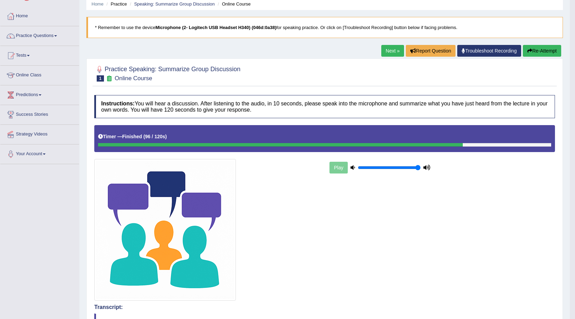
scroll to position [0, 0]
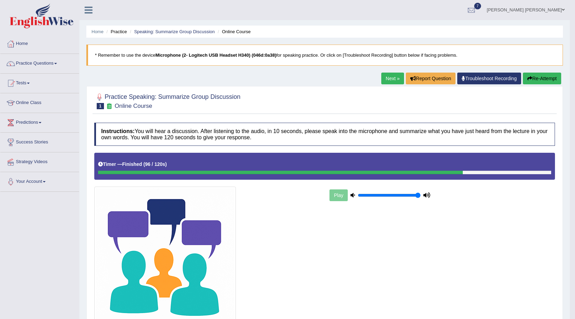
click at [389, 81] on link "Next »" at bounding box center [392, 79] width 23 height 12
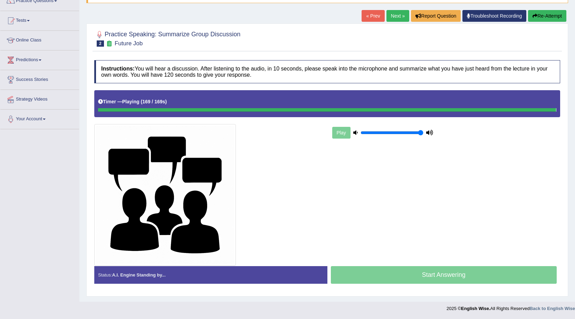
scroll to position [64, 0]
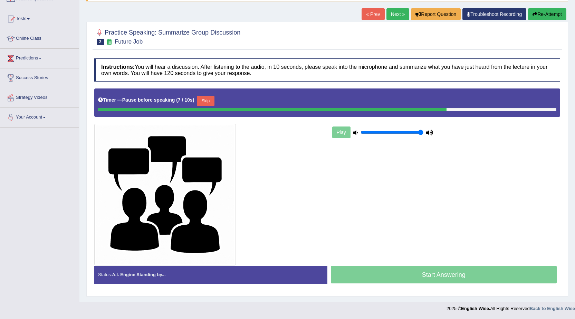
click at [344, 157] on div "Play" at bounding box center [327, 176] width 473 height 177
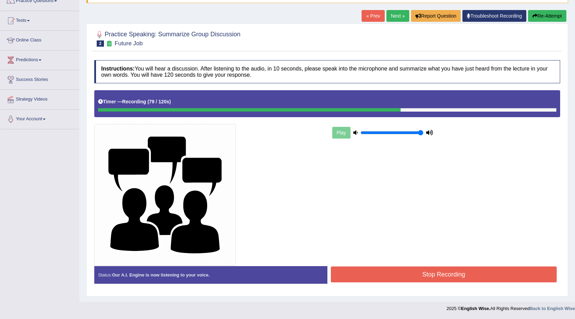
click at [434, 284] on div "Stop Recording" at bounding box center [444, 275] width 233 height 18
click at [434, 277] on button "Stop Recording" at bounding box center [444, 274] width 226 height 16
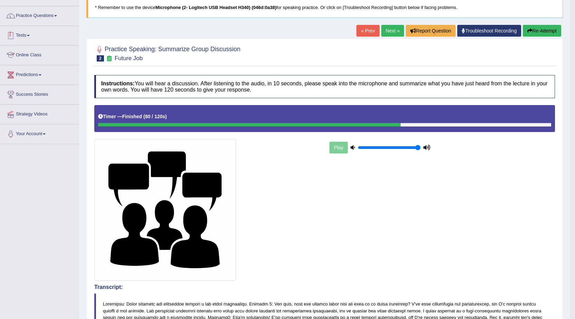
scroll to position [0, 0]
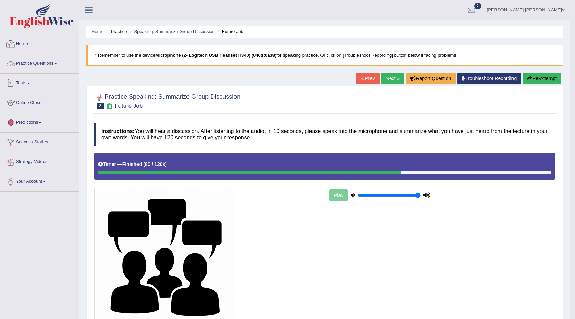
click at [40, 64] on link "Practice Questions" at bounding box center [39, 62] width 79 height 17
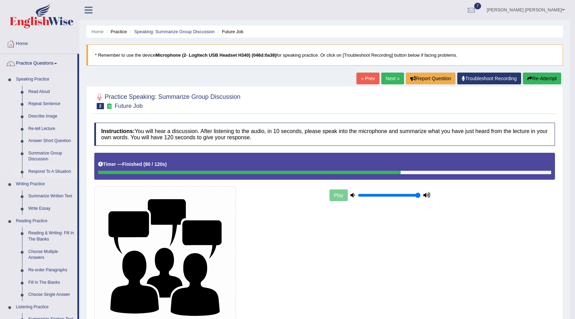
click at [43, 169] on link "Respond To A Situation" at bounding box center [51, 171] width 52 height 12
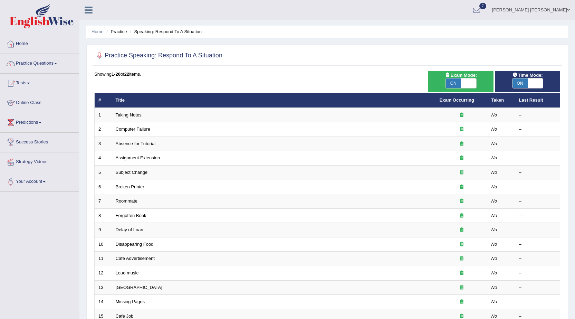
click at [132, 117] on link "Taking Notes" at bounding box center [129, 114] width 26 height 5
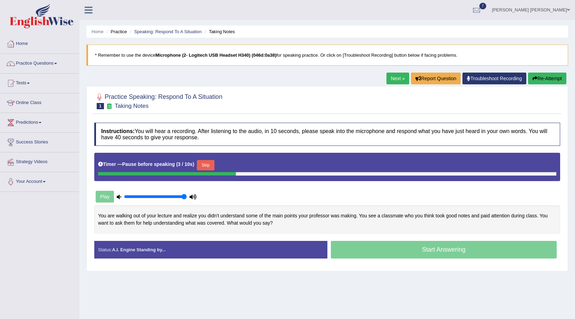
click at [209, 168] on button "Skip" at bounding box center [205, 165] width 17 height 10
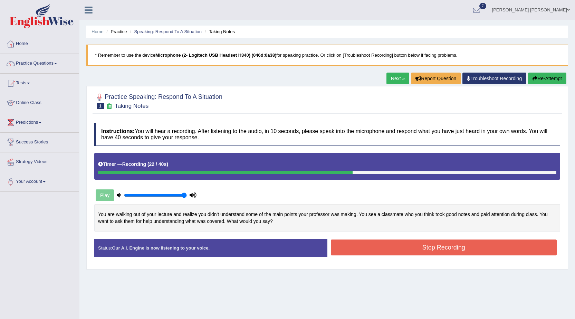
click at [396, 244] on button "Stop Recording" at bounding box center [444, 247] width 226 height 16
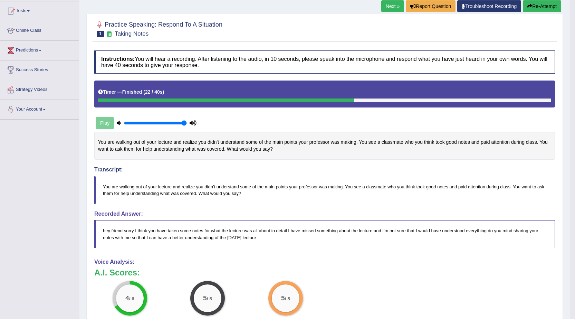
scroll to position [28, 0]
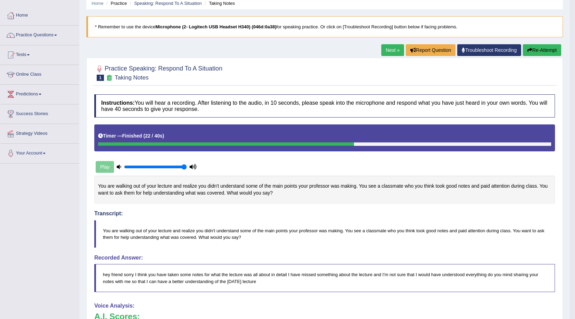
click at [398, 54] on link "Next »" at bounding box center [392, 50] width 23 height 12
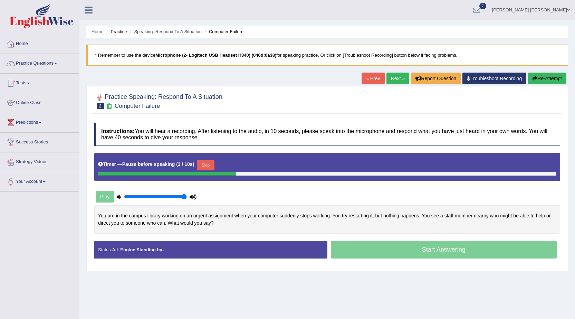
click at [212, 163] on button "Skip" at bounding box center [205, 165] width 17 height 10
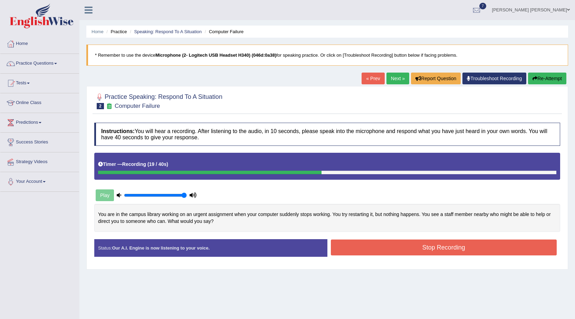
click at [464, 247] on button "Stop Recording" at bounding box center [444, 247] width 226 height 16
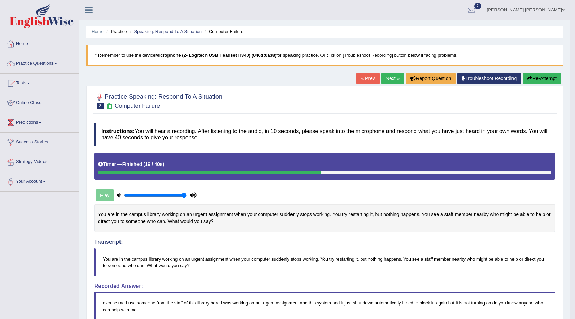
click at [390, 76] on link "Next »" at bounding box center [392, 79] width 23 height 12
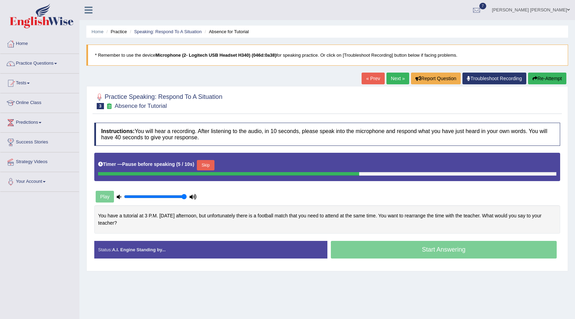
click at [209, 166] on button "Skip" at bounding box center [205, 165] width 17 height 10
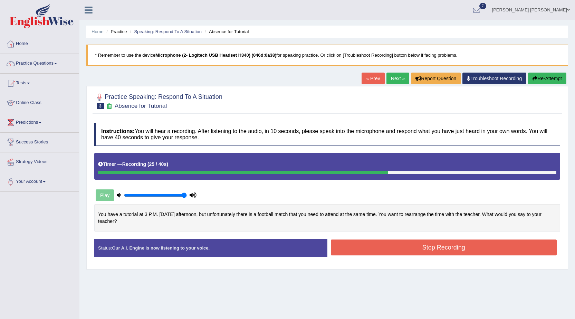
click at [443, 243] on button "Stop Recording" at bounding box center [444, 247] width 226 height 16
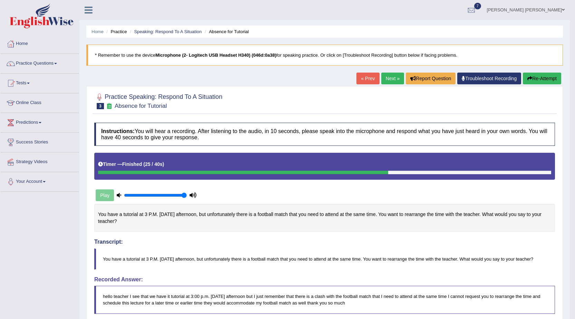
click at [387, 82] on link "Next »" at bounding box center [392, 79] width 23 height 12
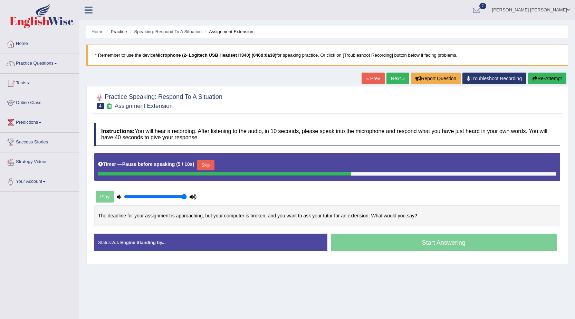
click at [211, 168] on button "Skip" at bounding box center [205, 165] width 17 height 10
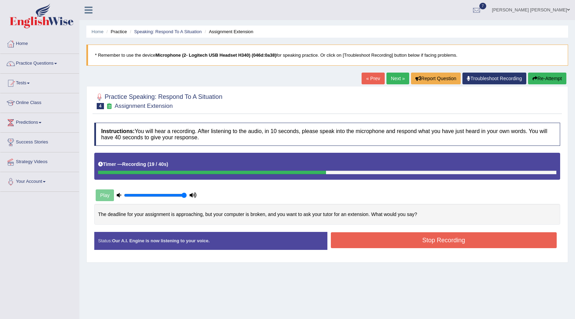
click at [448, 232] on div "Start Answering" at bounding box center [444, 232] width 233 height 0
click at [449, 242] on button "Stop Recording" at bounding box center [444, 240] width 226 height 16
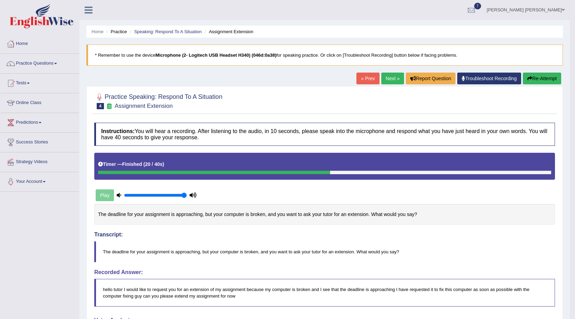
click at [389, 82] on link "Next »" at bounding box center [392, 79] width 23 height 12
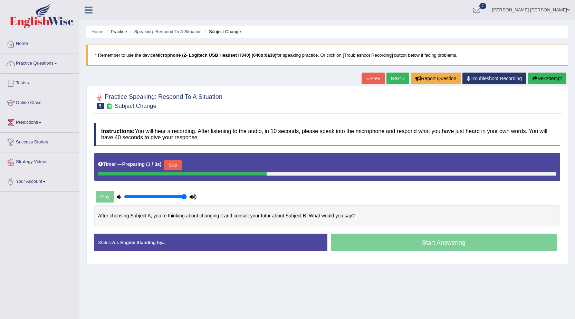
click at [174, 168] on button "Skip" at bounding box center [172, 165] width 17 height 10
click at [206, 163] on button "Skip" at bounding box center [205, 165] width 17 height 10
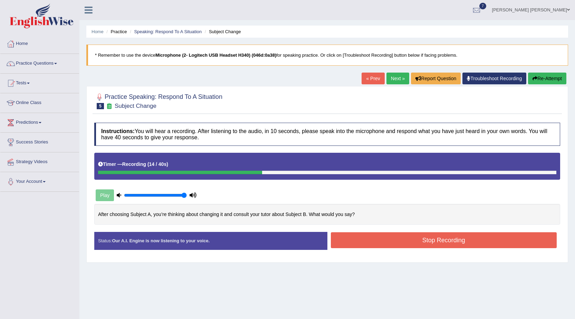
click at [462, 244] on button "Stop Recording" at bounding box center [444, 240] width 226 height 16
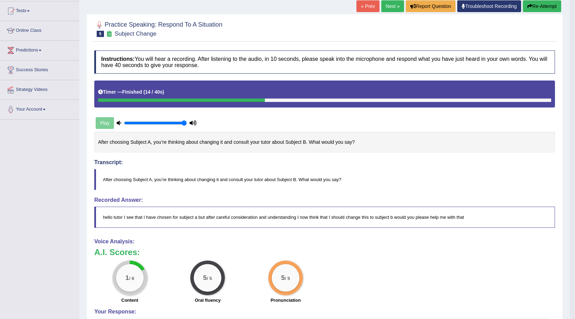
scroll to position [13, 0]
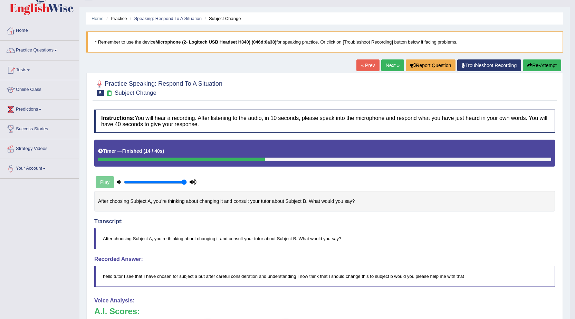
click at [395, 66] on link "Next »" at bounding box center [392, 65] width 23 height 12
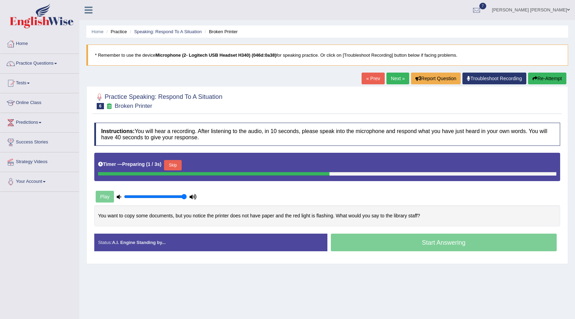
click at [171, 164] on button "Skip" at bounding box center [172, 165] width 17 height 10
click at [209, 164] on button "Skip" at bounding box center [205, 165] width 17 height 10
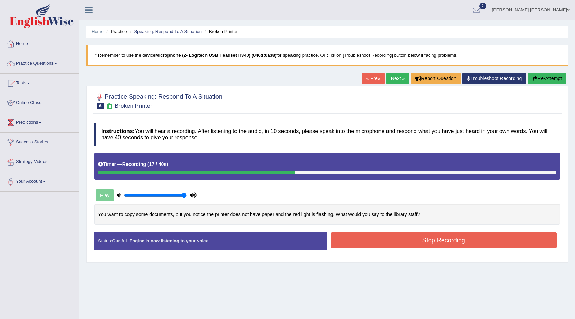
click at [414, 239] on button "Stop Recording" at bounding box center [444, 240] width 226 height 16
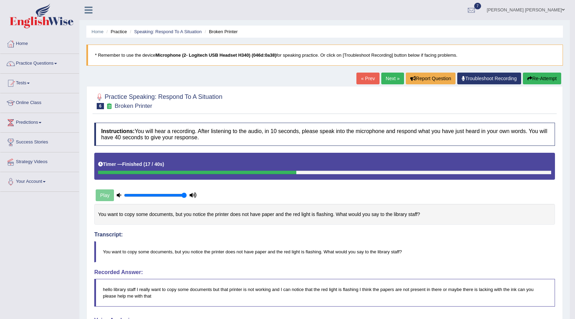
click at [386, 82] on link "Next »" at bounding box center [392, 79] width 23 height 12
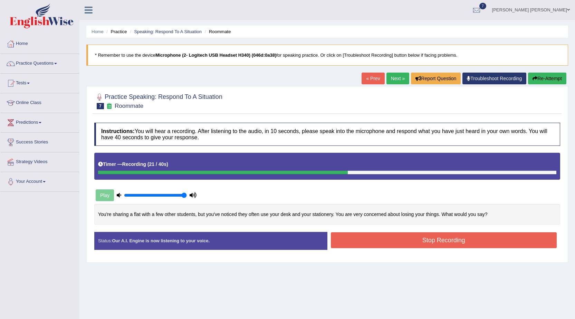
click at [426, 237] on button "Stop Recording" at bounding box center [444, 240] width 226 height 16
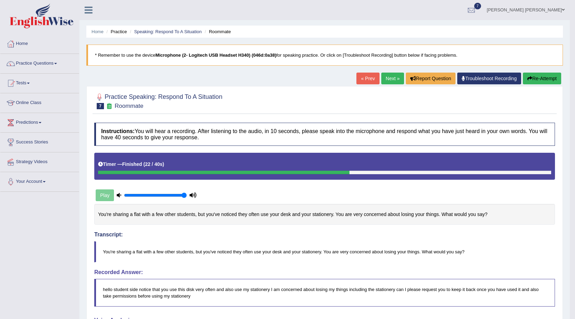
click at [392, 80] on link "Next »" at bounding box center [392, 79] width 23 height 12
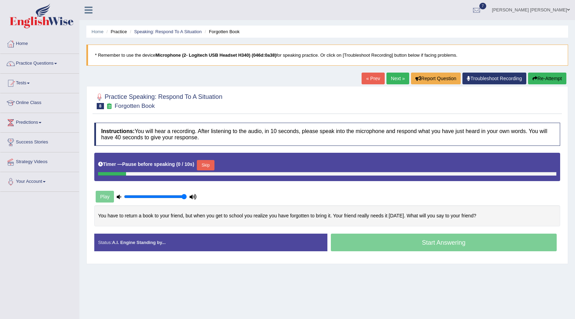
click at [205, 157] on div "Timer — Pause before speaking ( 0 / 10s ) Skip" at bounding box center [327, 167] width 466 height 28
click at [207, 162] on button "Skip" at bounding box center [205, 165] width 17 height 10
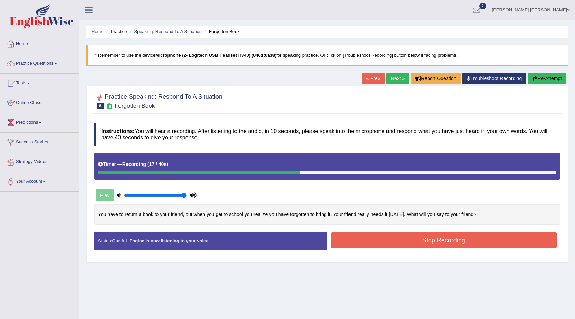
click at [435, 244] on button "Stop Recording" at bounding box center [444, 240] width 226 height 16
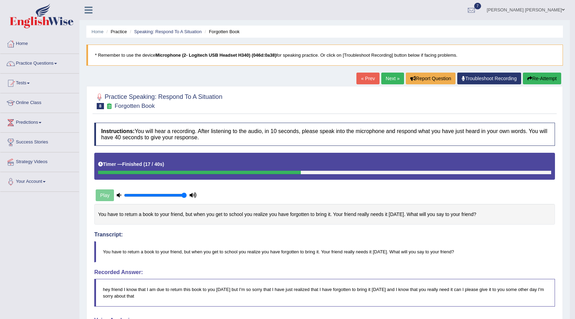
click at [385, 79] on link "Next »" at bounding box center [392, 79] width 23 height 12
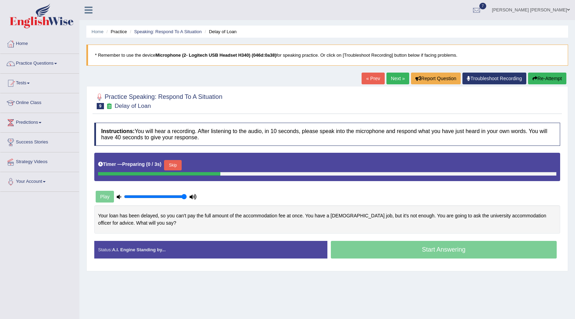
click at [181, 167] on button "Skip" at bounding box center [172, 165] width 17 height 10
click at [207, 162] on button "Skip" at bounding box center [205, 165] width 17 height 10
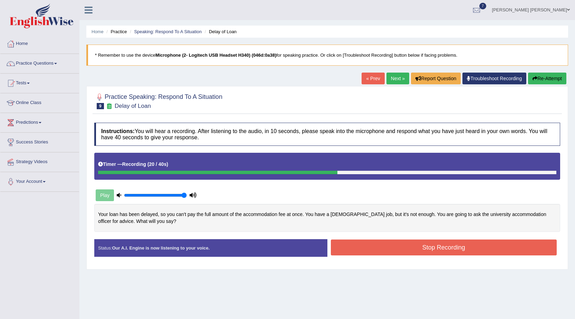
click at [433, 248] on button "Stop Recording" at bounding box center [444, 247] width 226 height 16
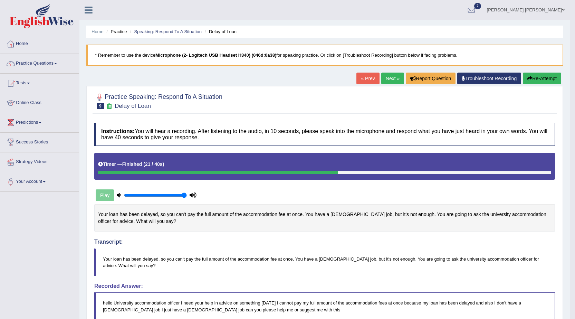
click at [386, 78] on link "Next »" at bounding box center [392, 79] width 23 height 12
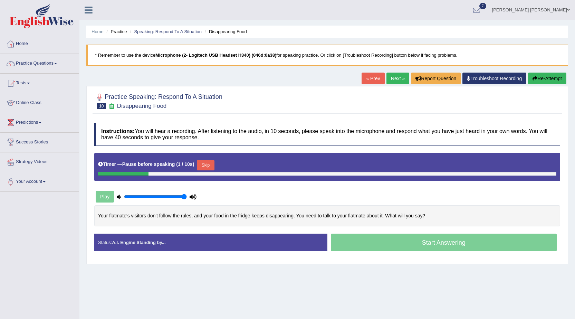
click at [209, 164] on button "Skip" at bounding box center [205, 165] width 17 height 10
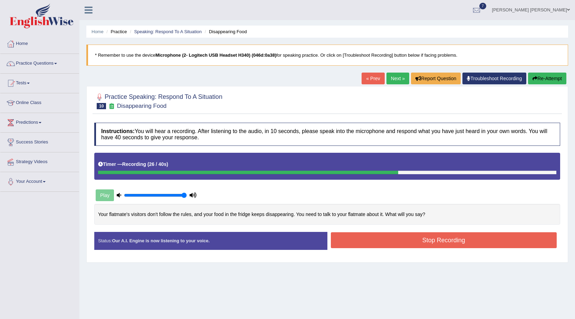
click at [450, 237] on button "Stop Recording" at bounding box center [444, 240] width 226 height 16
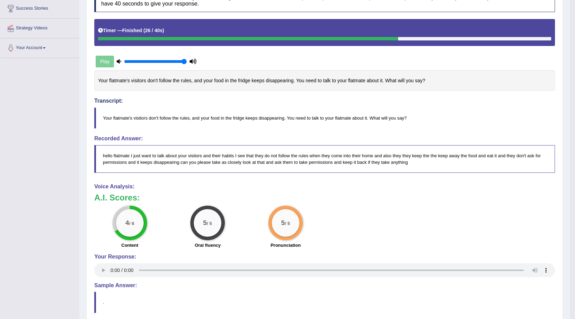
scroll to position [138, 0]
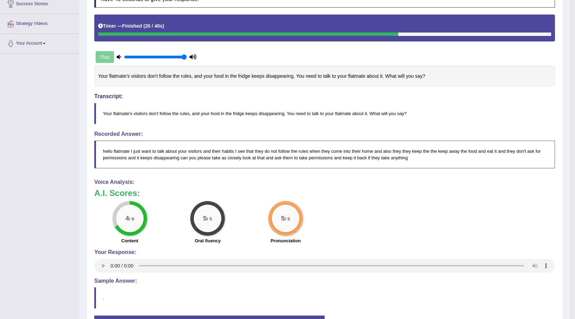
click at [385, 220] on div "4 / 6 Content 5 / 5 Oral fluency 5 / 5 Pronunciation" at bounding box center [325, 223] width 468 height 45
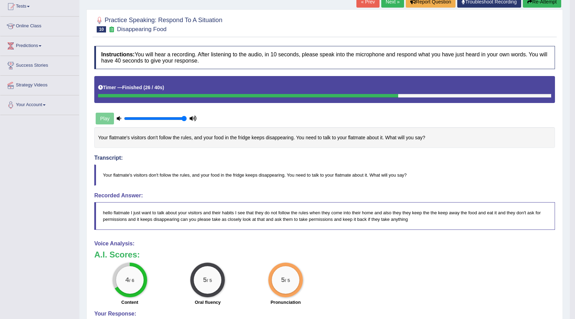
scroll to position [0, 0]
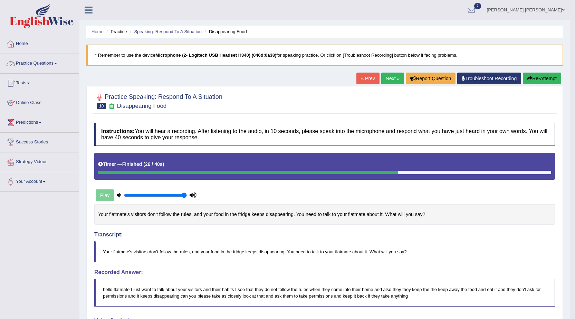
click at [57, 65] on link "Practice Questions" at bounding box center [39, 62] width 79 height 17
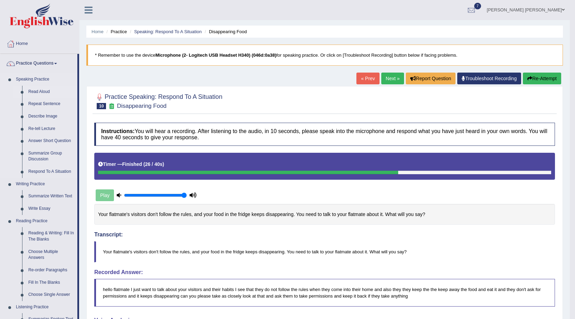
click at [44, 93] on link "Read Aloud" at bounding box center [51, 92] width 52 height 12
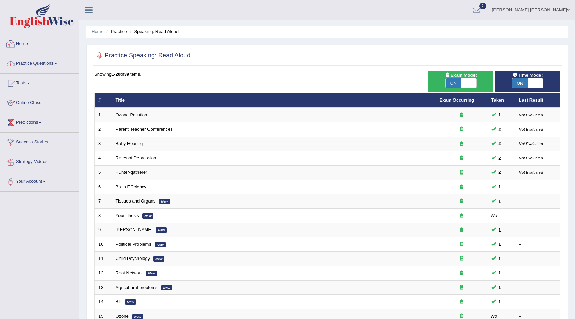
click at [58, 62] on link "Practice Questions" at bounding box center [39, 62] width 79 height 17
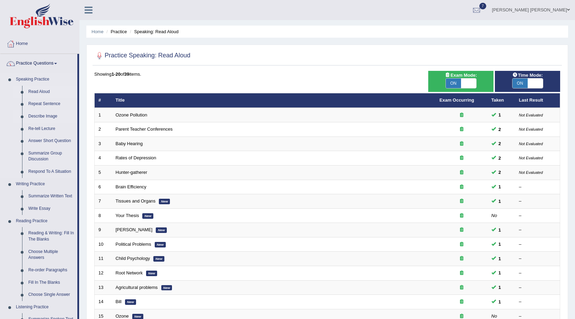
click at [49, 115] on link "Describe Image" at bounding box center [51, 116] width 52 height 12
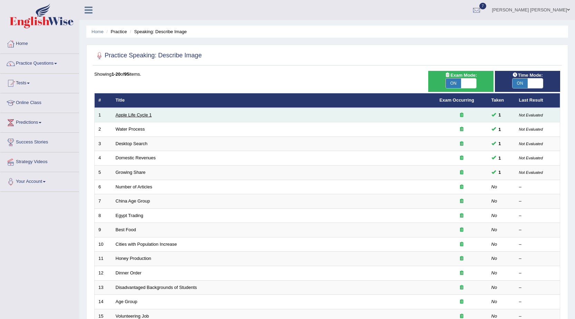
click at [134, 115] on link "Apple Life Cycle 1" at bounding box center [134, 114] width 36 height 5
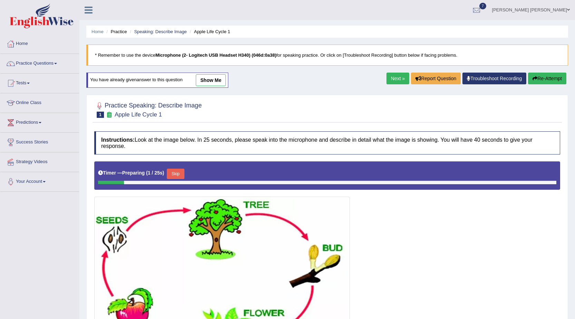
click at [224, 80] on link "show me" at bounding box center [211, 80] width 30 height 12
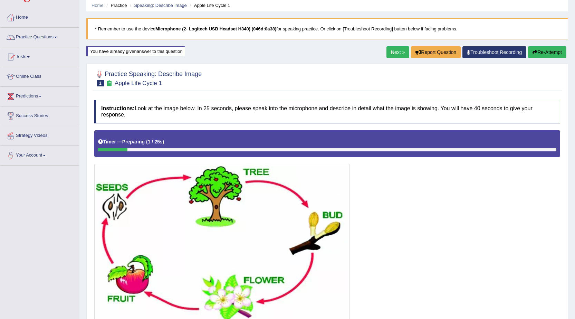
scroll to position [16, 0]
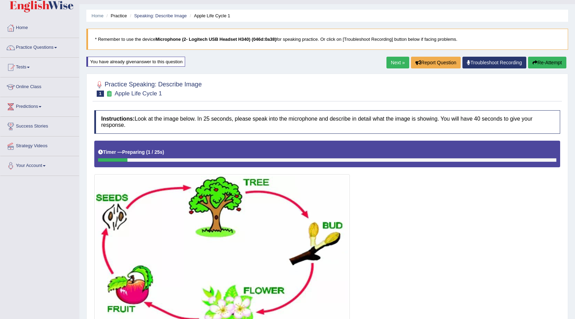
click at [396, 66] on link "Next »" at bounding box center [398, 63] width 23 height 12
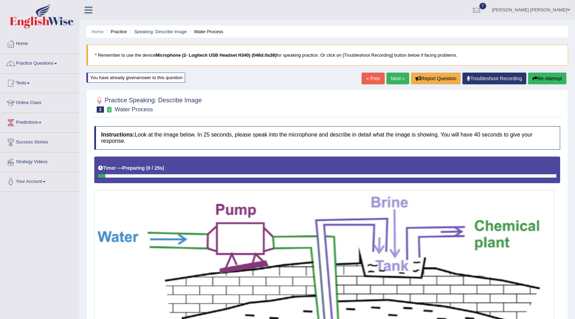
click at [62, 61] on link "Practice Questions" at bounding box center [39, 62] width 79 height 17
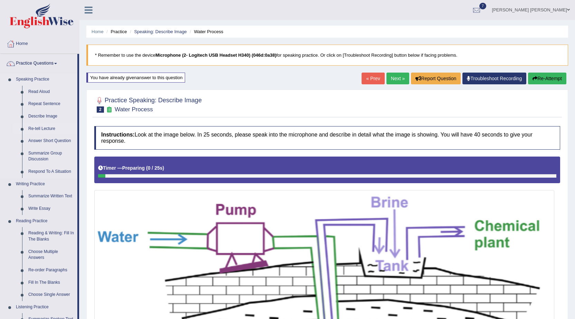
click at [49, 130] on link "Re-tell Lecture" at bounding box center [51, 129] width 52 height 12
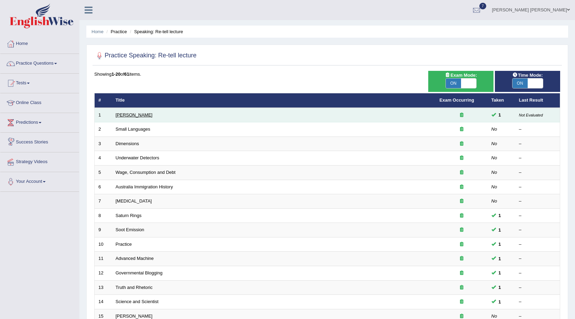
click at [135, 116] on link "[PERSON_NAME]" at bounding box center [134, 114] width 37 height 5
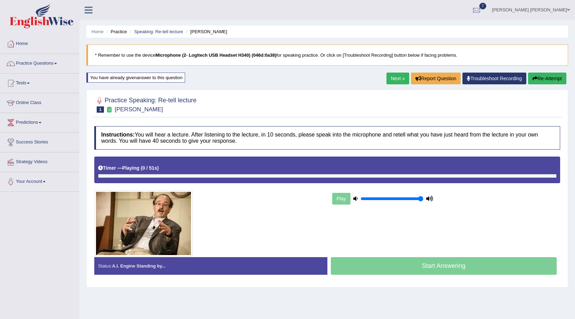
click at [211, 76] on div "Home Practice Speaking: Re-tell lecture Amory Lovins * Remember to use the devi…" at bounding box center [327, 172] width 496 height 345
click at [203, 83] on div "Home Practice Speaking: Re-tell lecture Amory Lovins * Remember to use the devi…" at bounding box center [327, 172] width 496 height 345
click at [44, 64] on link "Practice Questions" at bounding box center [39, 62] width 79 height 17
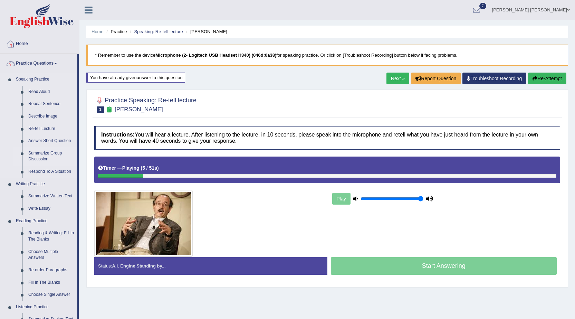
click at [45, 152] on link "Summarize Group Discussion" at bounding box center [51, 156] width 52 height 18
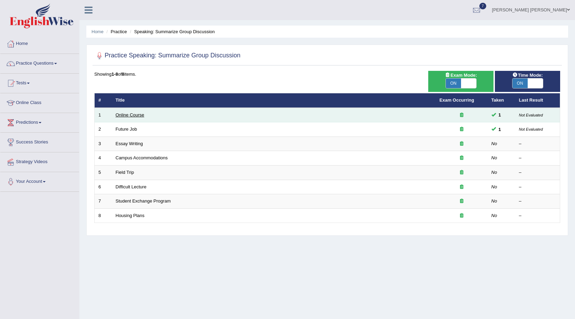
click at [129, 116] on link "Online Course" at bounding box center [130, 114] width 29 height 5
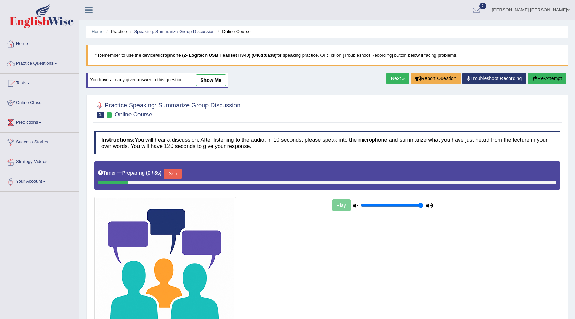
click at [216, 79] on link "show me" at bounding box center [211, 80] width 30 height 12
click at [207, 80] on div "Home Practice Speaking: Summarize Group Discussion Online Course * Remember to …" at bounding box center [327, 187] width 496 height 374
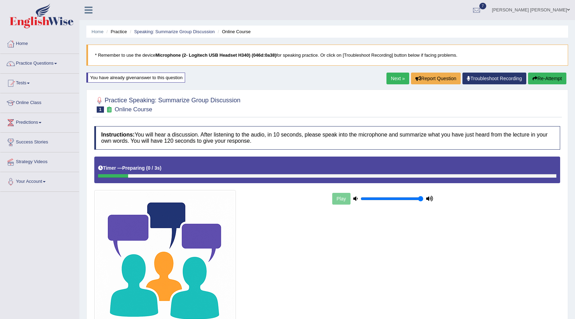
click at [334, 194] on div "Play" at bounding box center [383, 198] width 104 height 17
click at [341, 200] on div "Play" at bounding box center [383, 198] width 104 height 17
click at [397, 78] on link "Next »" at bounding box center [398, 79] width 23 height 12
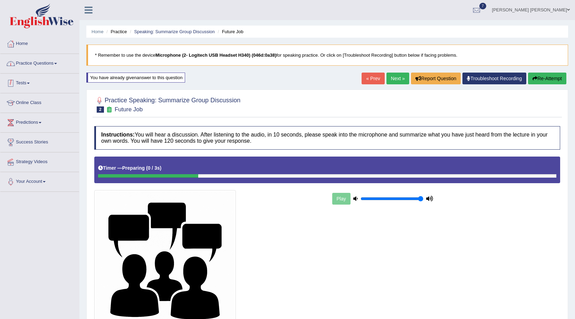
click at [59, 66] on link "Practice Questions" at bounding box center [39, 62] width 79 height 17
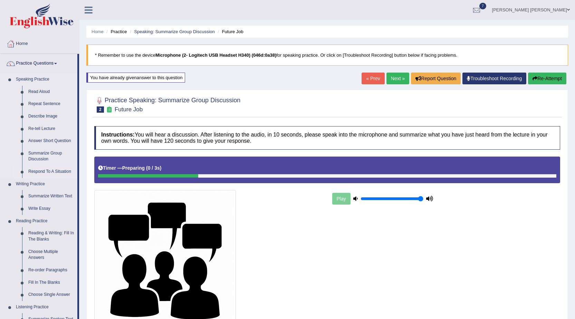
click at [50, 169] on link "Respond To A Situation" at bounding box center [51, 171] width 52 height 12
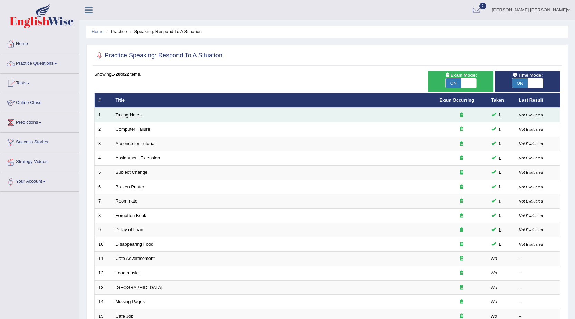
click at [128, 116] on link "Taking Notes" at bounding box center [129, 114] width 26 height 5
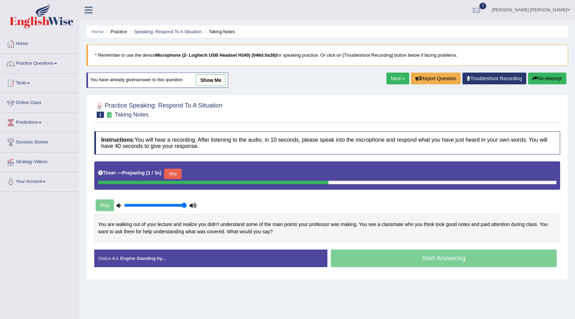
click at [209, 84] on link "show me" at bounding box center [211, 80] width 30 height 12
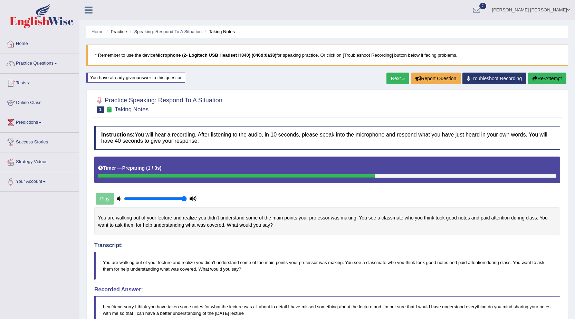
click at [393, 81] on link "Next »" at bounding box center [398, 79] width 23 height 12
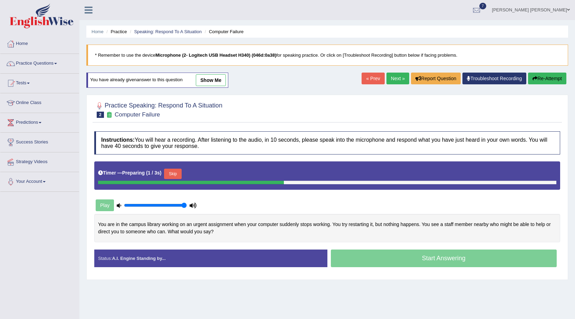
click at [210, 79] on link "show me" at bounding box center [211, 80] width 30 height 12
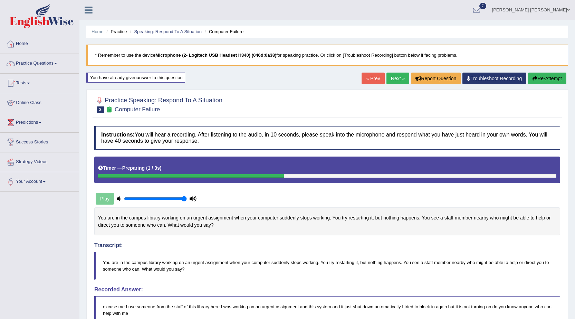
click at [549, 78] on button "Re-Attempt" at bounding box center [547, 79] width 38 height 12
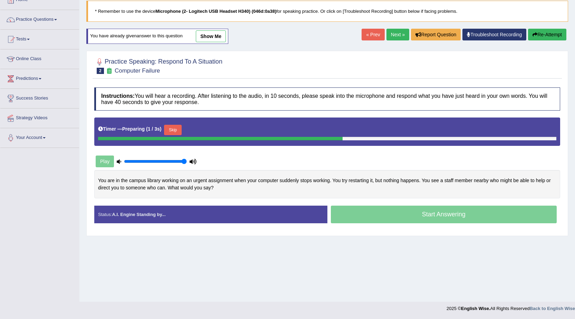
click at [181, 131] on button "Skip" at bounding box center [172, 130] width 17 height 10
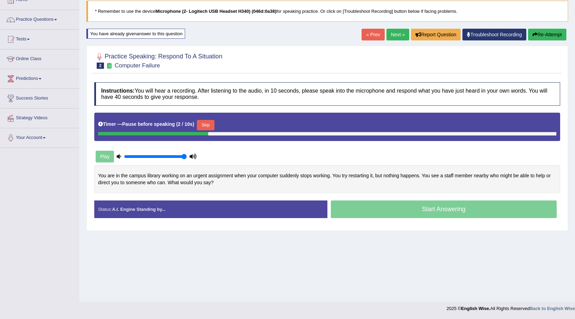
click at [203, 121] on button "Skip" at bounding box center [205, 125] width 17 height 10
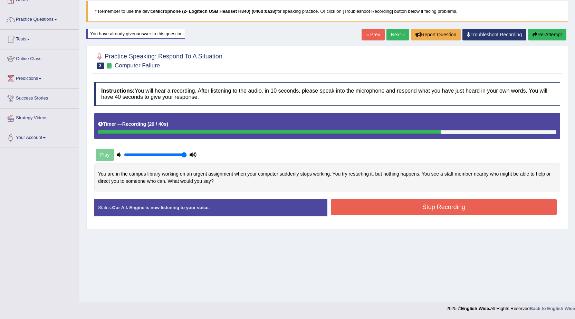
click at [377, 210] on button "Stop Recording" at bounding box center [444, 207] width 226 height 16
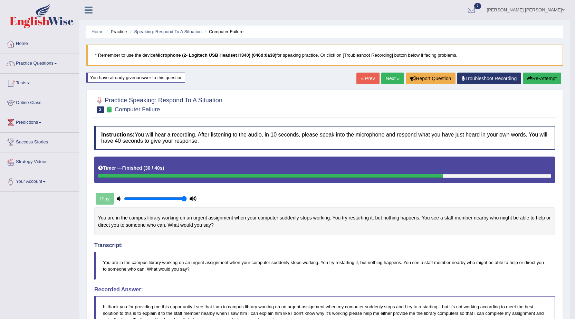
click at [383, 78] on link "Next »" at bounding box center [392, 79] width 23 height 12
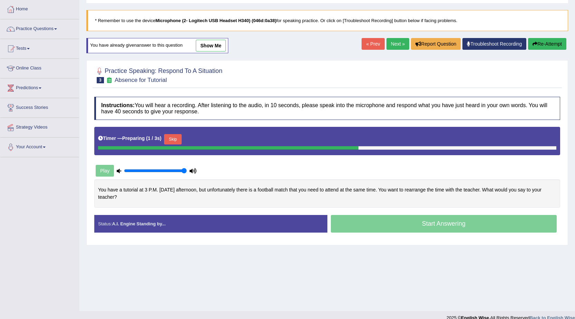
click at [211, 46] on link "show me" at bounding box center [211, 46] width 30 height 12
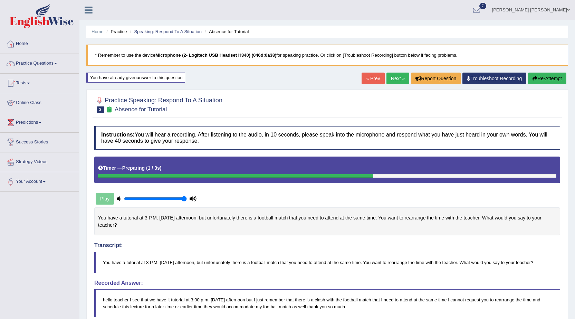
click at [387, 82] on link "Next »" at bounding box center [398, 79] width 23 height 12
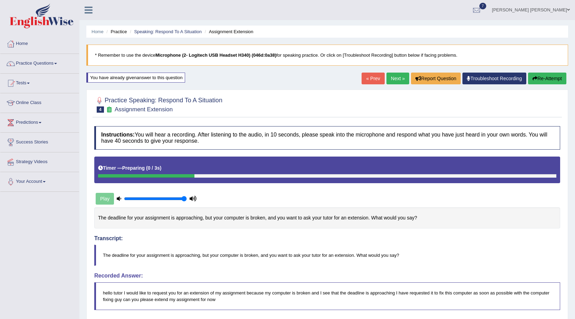
click at [549, 7] on link "harvinder singh Sethi" at bounding box center [531, 9] width 88 height 18
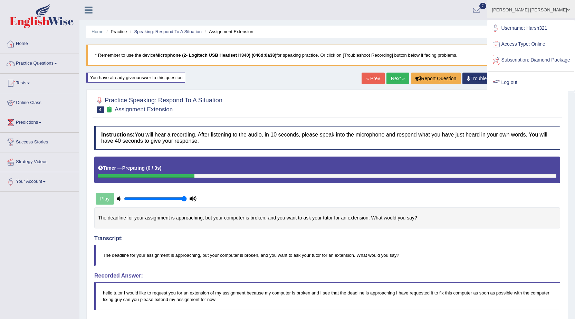
click at [532, 89] on link "Log out" at bounding box center [531, 83] width 87 height 16
